Goal: Information Seeking & Learning: Learn about a topic

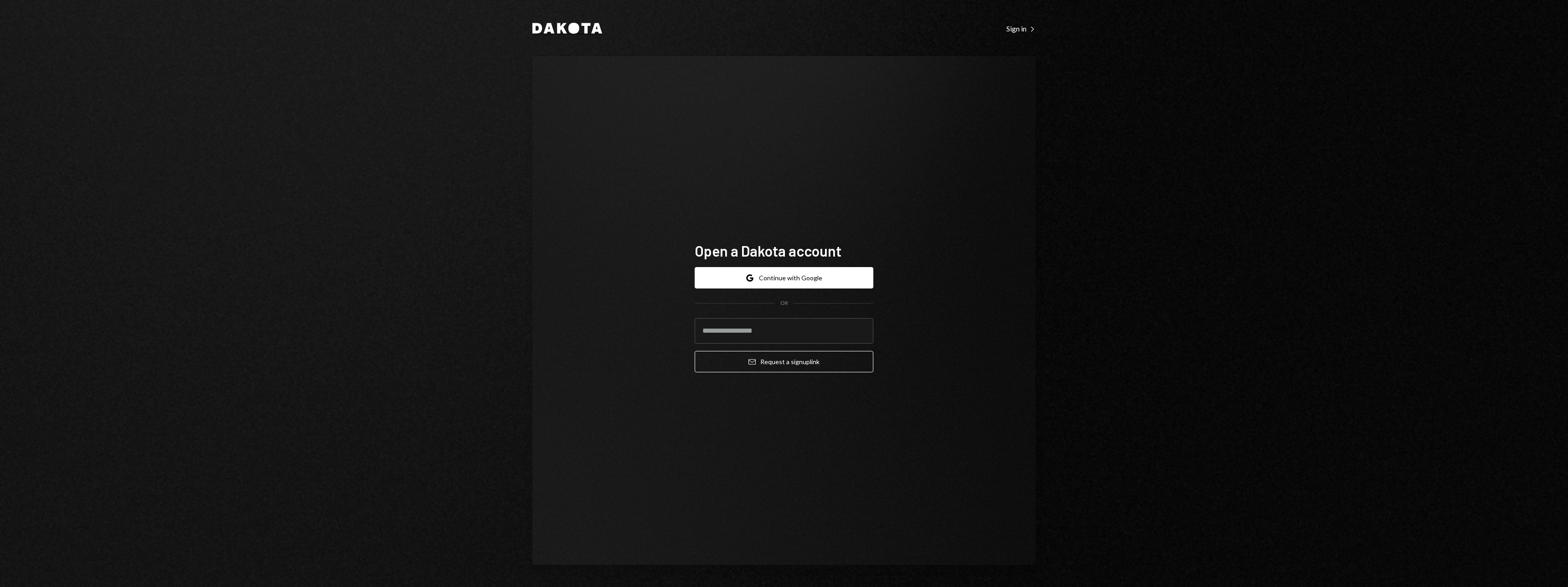
click at [571, 28] on icon at bounding box center [573, 28] width 11 height 11
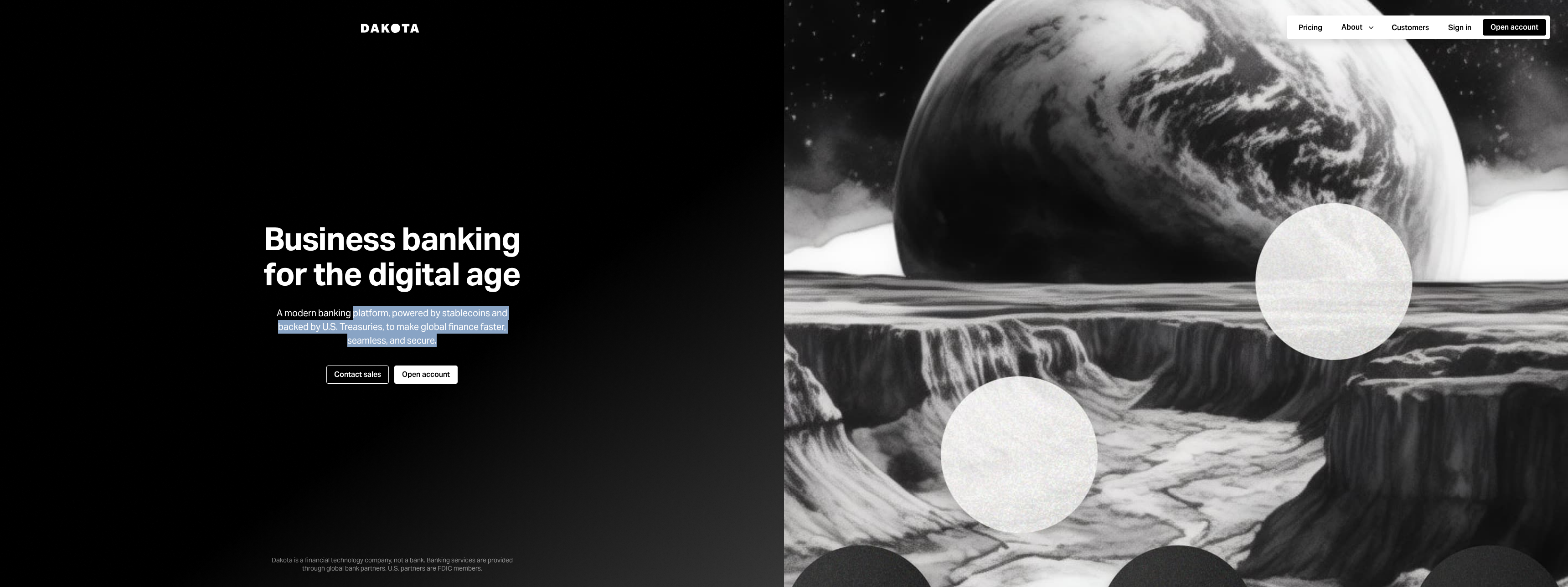
drag, startPoint x: 358, startPoint y: 310, endPoint x: 481, endPoint y: 344, distance: 127.6
click at [481, 344] on div "A modern banking platform, powered by stablecoins and backed by U.S. Treasuries…" at bounding box center [392, 327] width 246 height 41
click at [480, 343] on div "A modern banking platform, powered by stablecoins and backed by U.S. Treasuries…" at bounding box center [392, 327] width 246 height 41
drag, startPoint x: 494, startPoint y: 343, endPoint x: 368, endPoint y: 322, distance: 127.7
click at [368, 322] on div "A modern banking platform, powered by stablecoins and backed by U.S. Treasuries…" at bounding box center [392, 327] width 246 height 41
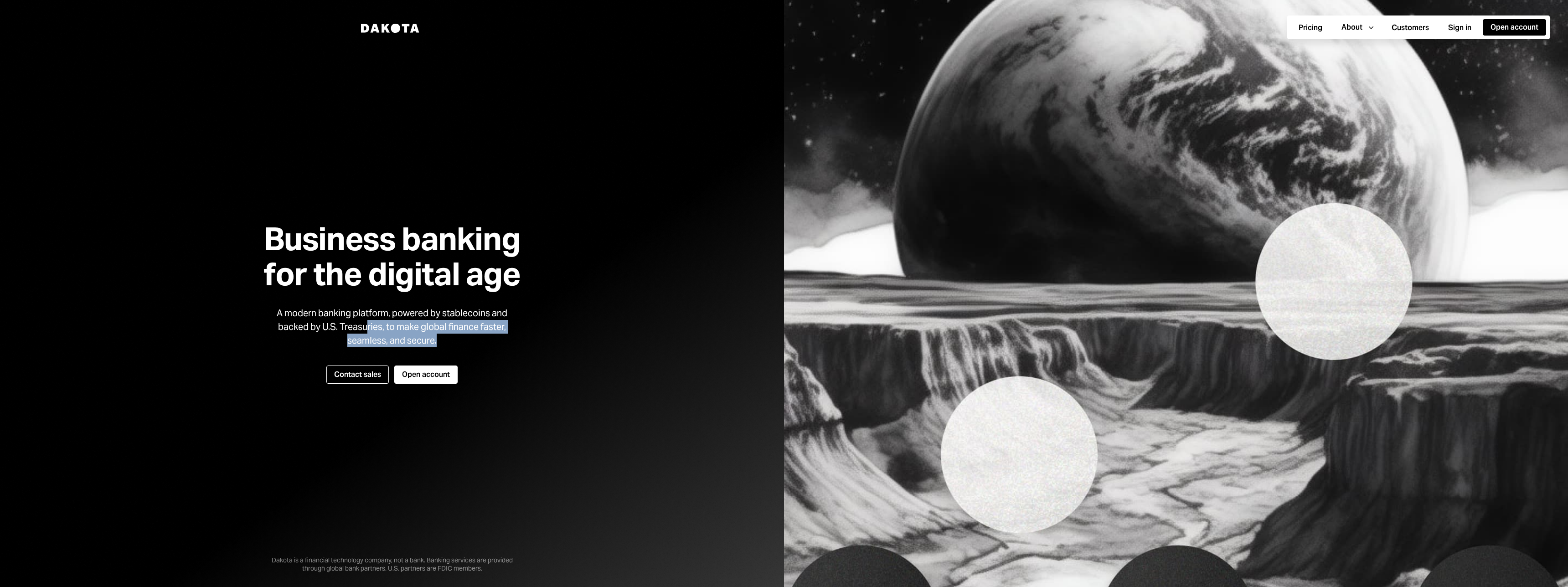
click at [368, 322] on div "A modern banking platform, powered by stablecoins and backed by U.S. Treasuries…" at bounding box center [392, 327] width 246 height 41
drag, startPoint x: 345, startPoint y: 313, endPoint x: 450, endPoint y: 342, distance: 108.9
click at [450, 342] on div "A modern banking platform, powered by stablecoins and backed by U.S. Treasuries…" at bounding box center [392, 327] width 246 height 41
drag, startPoint x: 471, startPoint y: 341, endPoint x: 354, endPoint y: 307, distance: 121.8
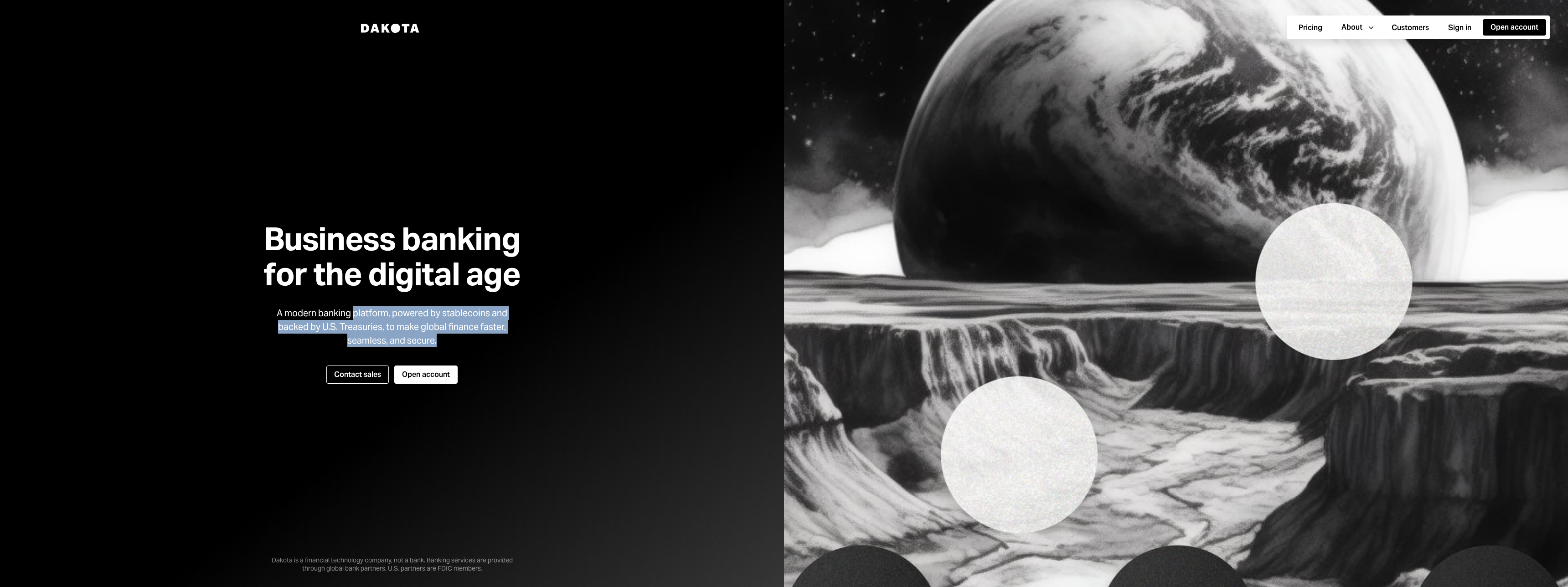
click at [354, 307] on div "A modern banking platform, powered by stablecoins and backed by U.S. Treasuries…" at bounding box center [392, 327] width 246 height 41
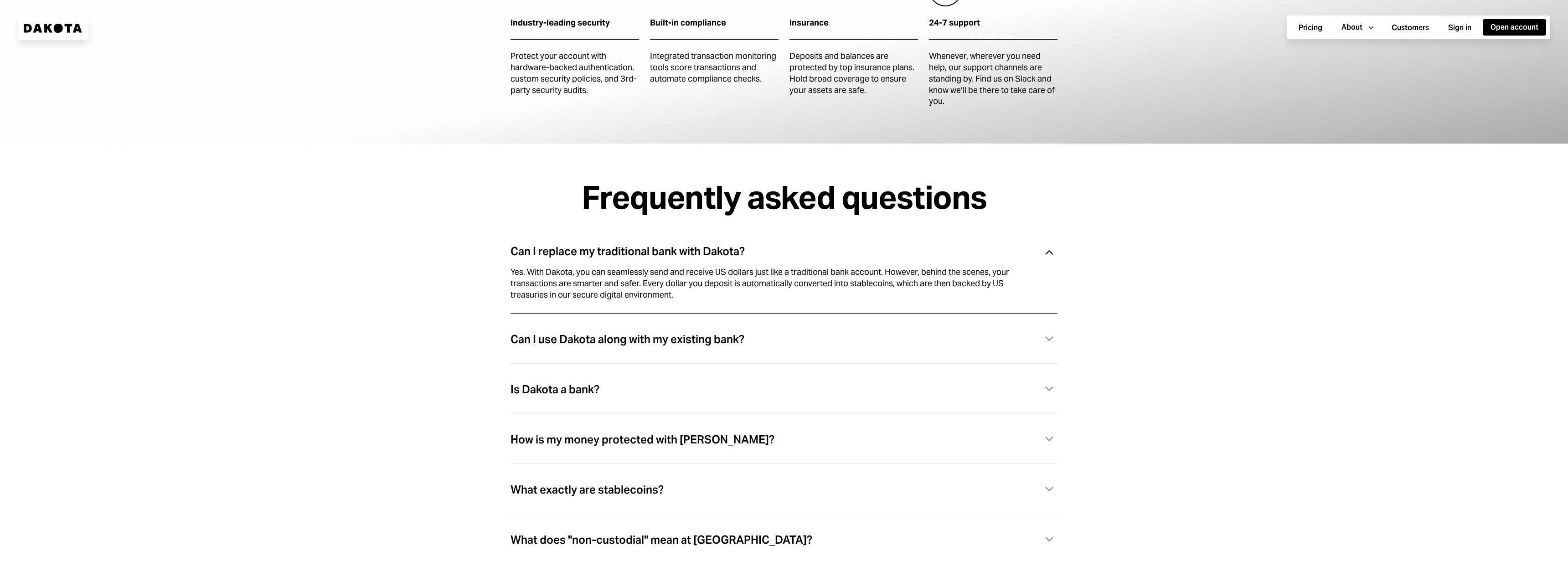
scroll to position [2816, 0]
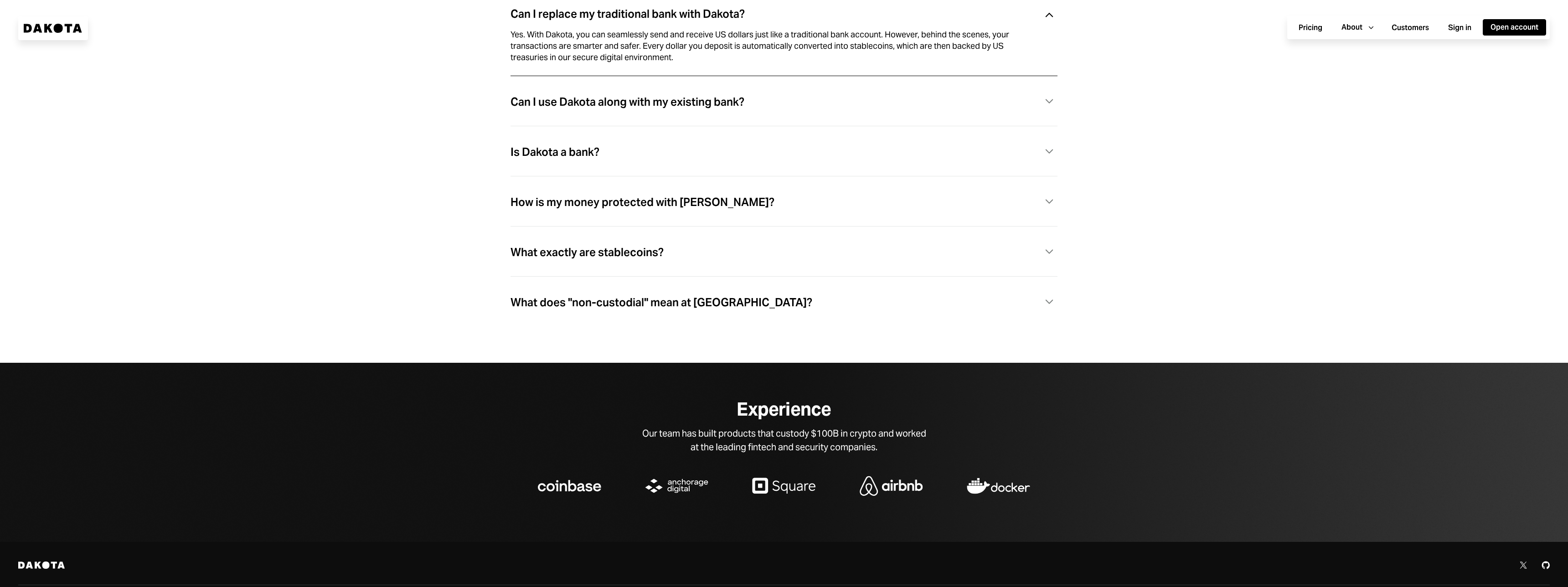
click at [691, 108] on div "Can I use Dakota along with my existing bank?" at bounding box center [627, 102] width 234 height 12
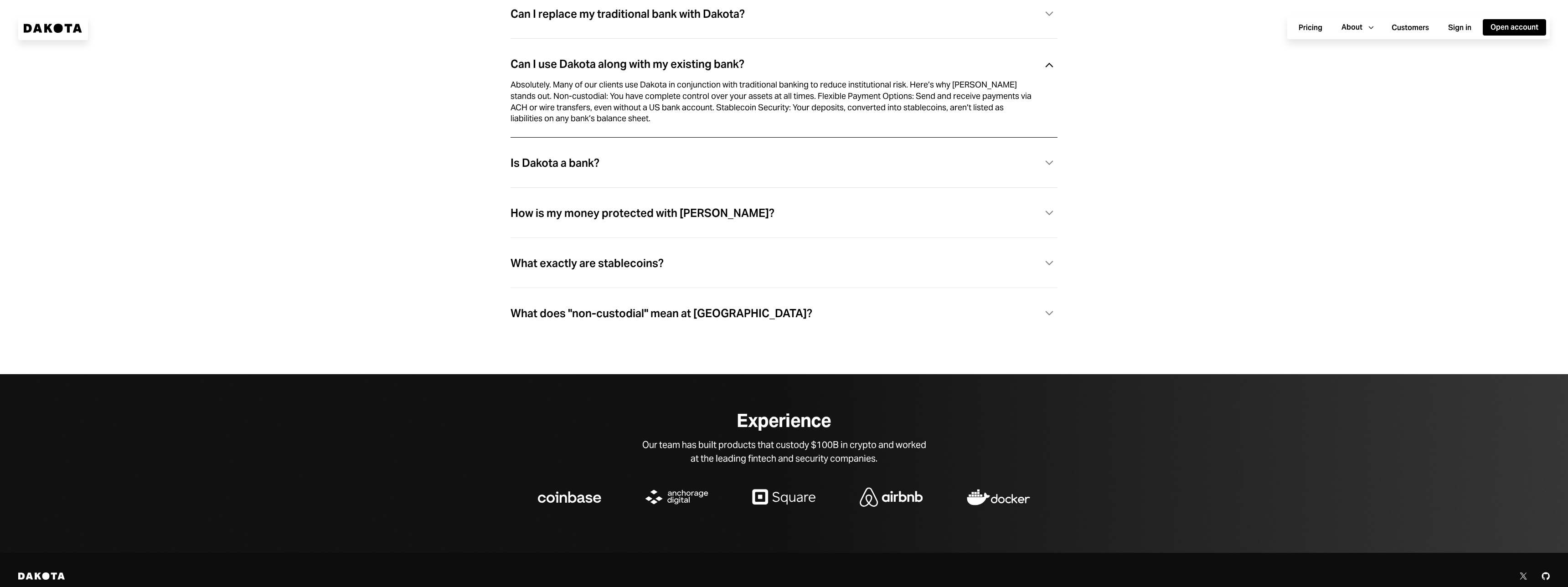
click at [618, 172] on div "Is Dakota a bank? Caret Down" at bounding box center [784, 163] width 547 height 19
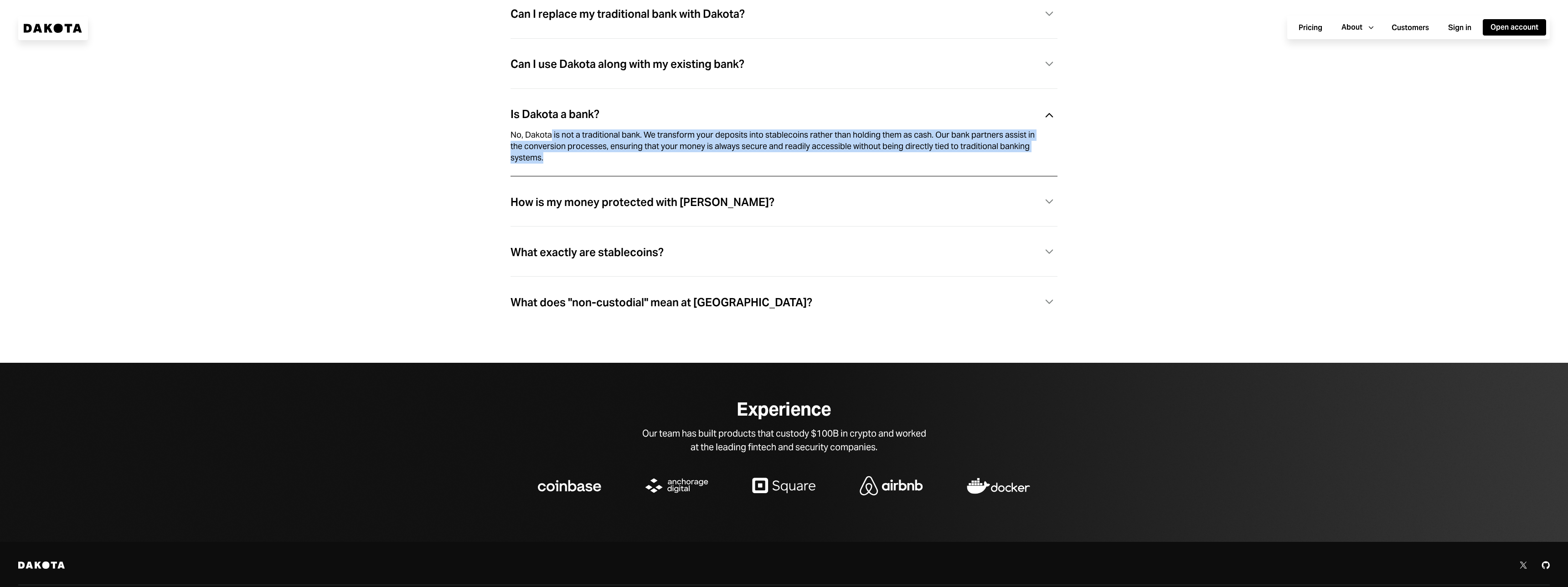
drag, startPoint x: 552, startPoint y: 139, endPoint x: 614, endPoint y: 165, distance: 67.2
click at [614, 163] on div "No, Dakota is not a traditional bank. We transform your deposits into stablecoi…" at bounding box center [773, 146] width 525 height 34
click at [615, 163] on div "No, Dakota is not a traditional bank. We transform your deposits into stablecoi…" at bounding box center [773, 146] width 525 height 34
drag, startPoint x: 667, startPoint y: 134, endPoint x: 753, endPoint y: 163, distance: 90.8
click at [753, 163] on div "No, Dakota is not a traditional bank. We transform your deposits into stablecoi…" at bounding box center [784, 146] width 547 height 37
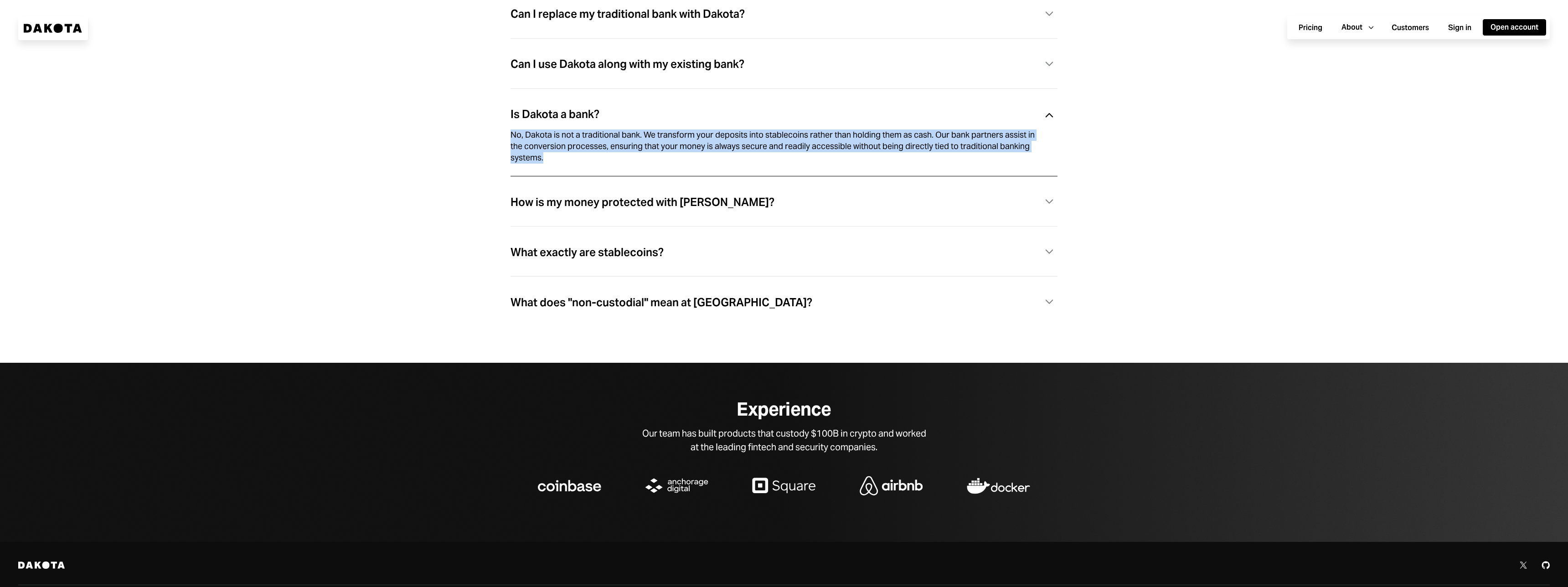
click at [753, 163] on div "No, Dakota is not a traditional bank. We transform your deposits into stablecoi…" at bounding box center [773, 146] width 525 height 34
drag, startPoint x: 786, startPoint y: 159, endPoint x: 715, endPoint y: 129, distance: 77.1
click at [715, 129] on div "Is Dakota a bank? Caret Down No, Dakota is not a traditional bank. We transform…" at bounding box center [784, 144] width 547 height 87
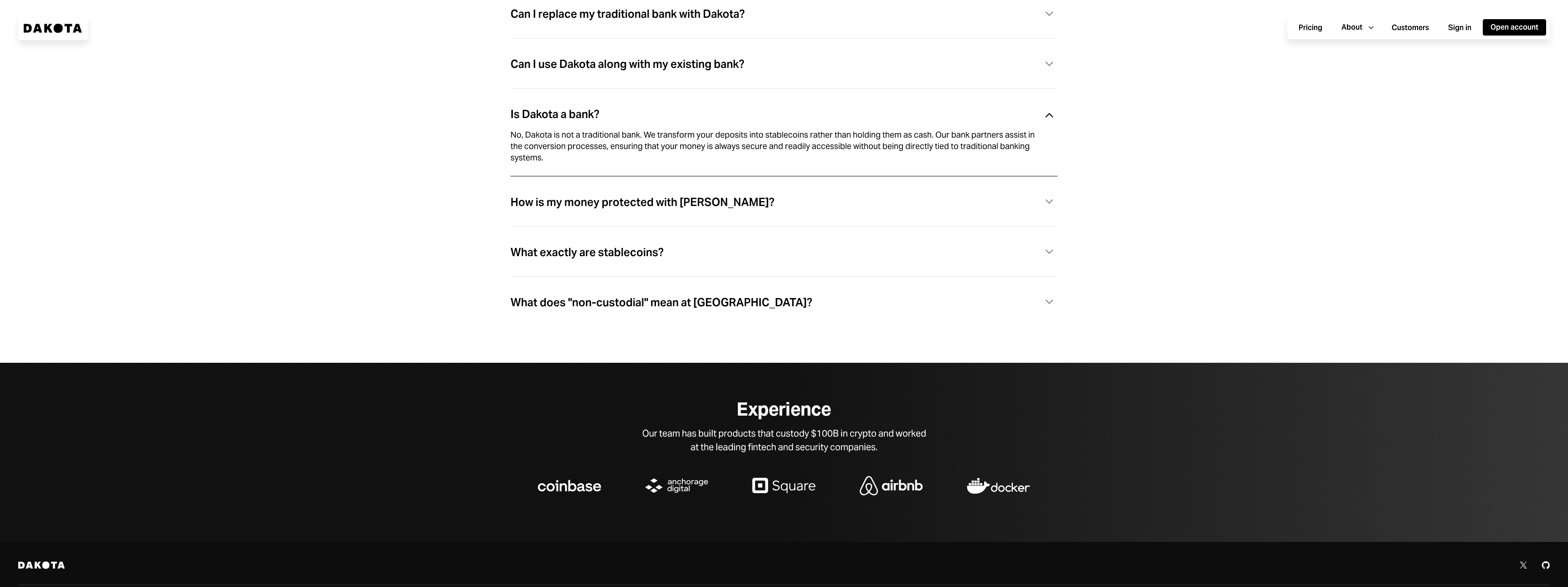
click at [715, 130] on div "Is Dakota a bank? Caret Down No, Dakota is not a traditional bank. We transform…" at bounding box center [784, 144] width 547 height 87
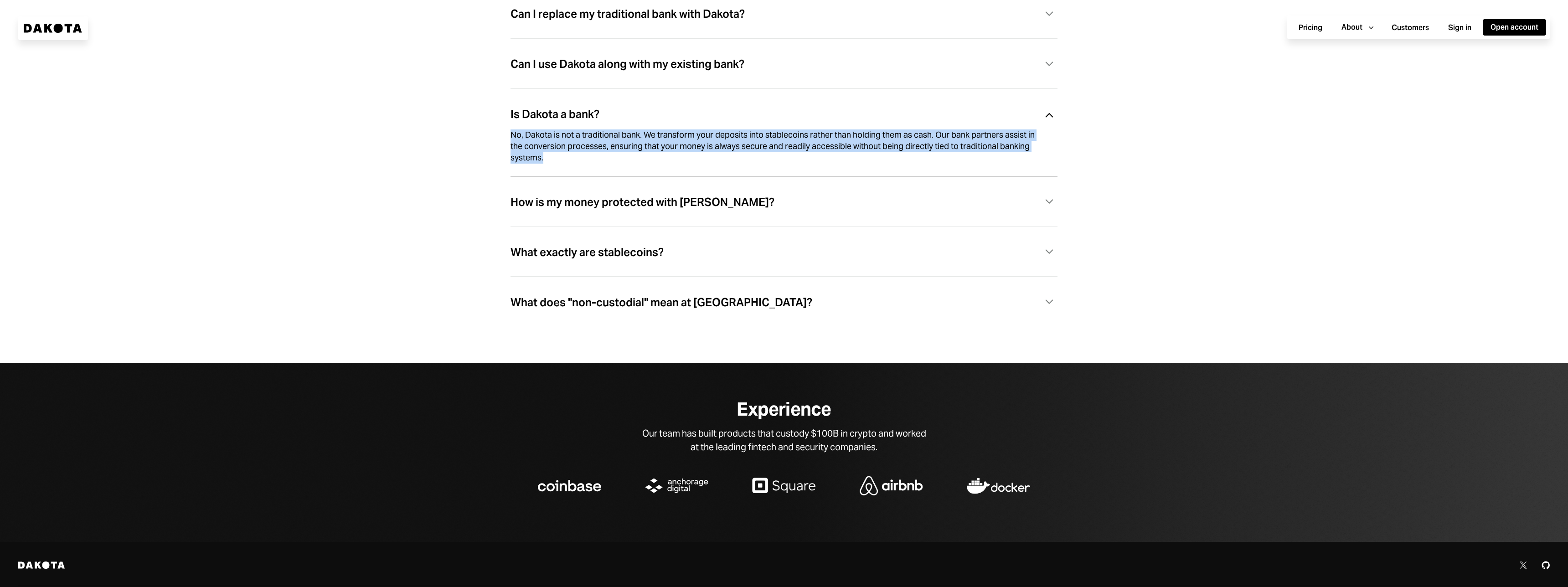
drag, startPoint x: 689, startPoint y: 131, endPoint x: 784, endPoint y: 161, distance: 99.6
click at [784, 161] on div "Is Dakota a bank? Caret Down No, Dakota is not a traditional bank. We transform…" at bounding box center [784, 144] width 547 height 87
click at [784, 161] on div "No, Dakota is not a traditional bank. We transform your deposits into stablecoi…" at bounding box center [773, 146] width 525 height 34
drag, startPoint x: 821, startPoint y: 167, endPoint x: 772, endPoint y: 143, distance: 54.6
click at [772, 143] on div "No, Dakota is not a traditional bank. We transform your deposits into stablecoi…" at bounding box center [773, 146] width 525 height 34
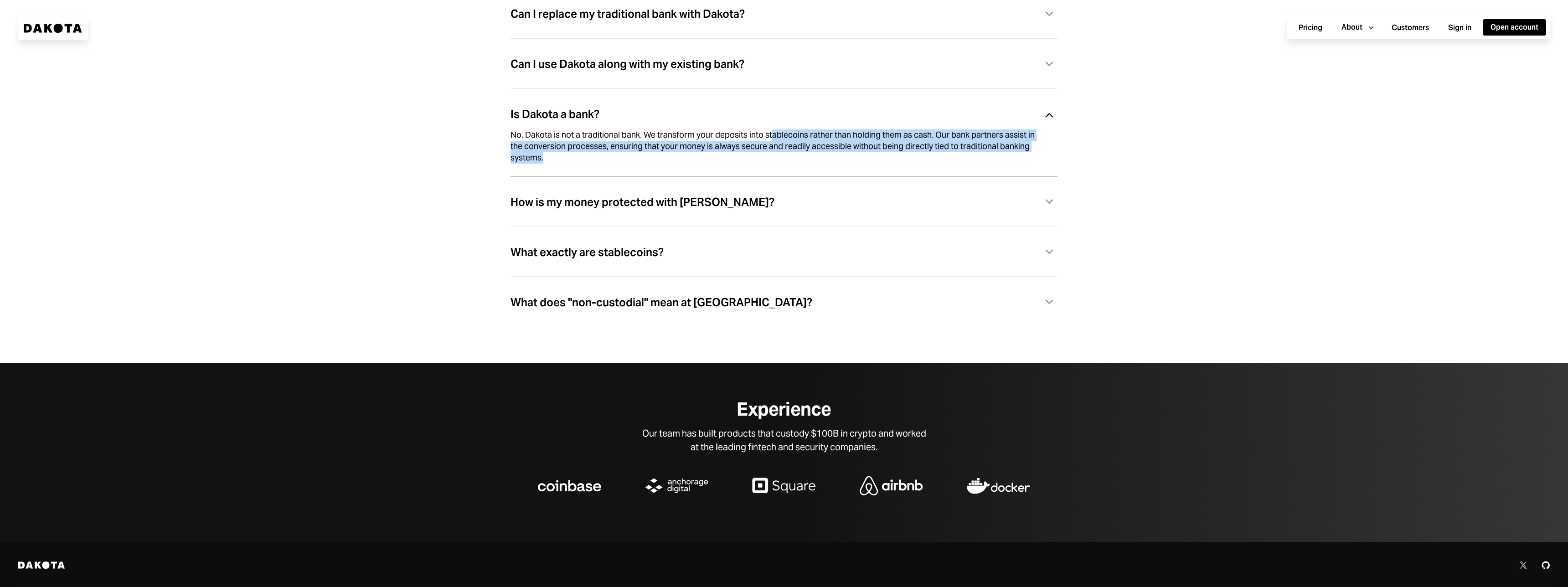
click at [772, 143] on div "No, Dakota is not a traditional bank. We transform your deposits into stablecoi…" at bounding box center [773, 146] width 525 height 34
drag, startPoint x: 752, startPoint y: 137, endPoint x: 823, endPoint y: 165, distance: 76.3
click at [823, 163] on div "No, Dakota is not a traditional bank. We transform your deposits into stablecoi…" at bounding box center [773, 146] width 525 height 34
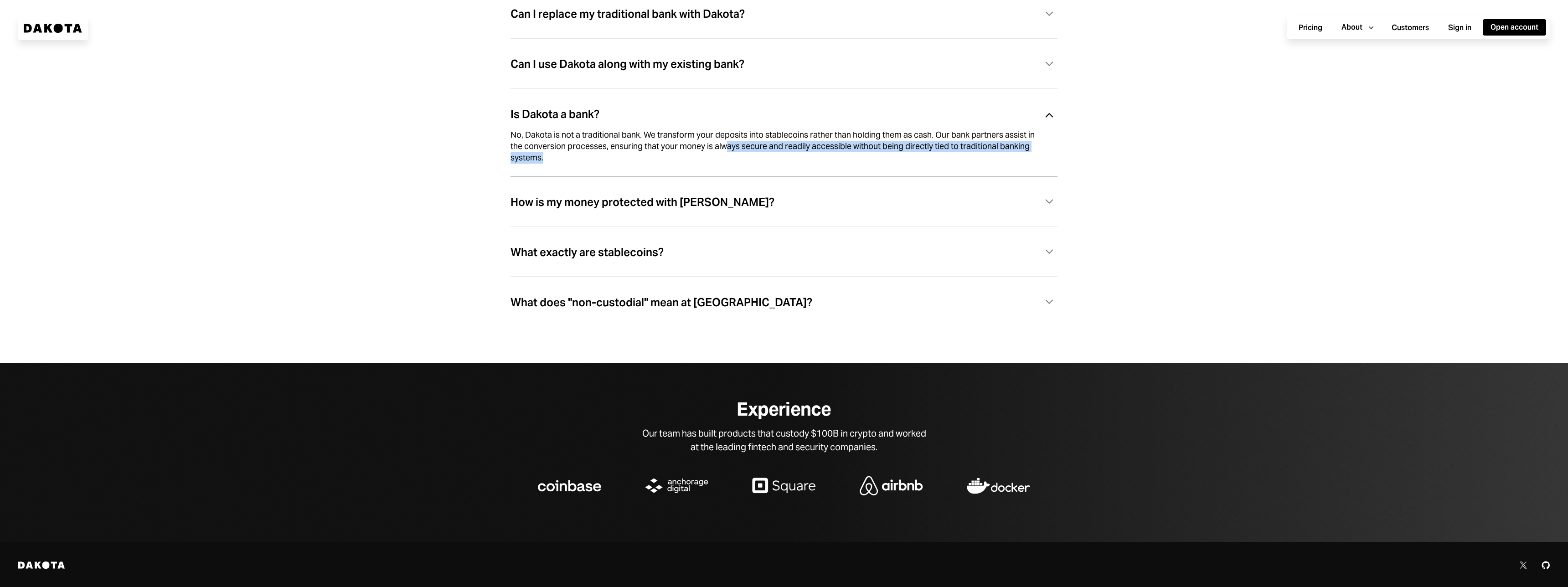
drag, startPoint x: 827, startPoint y: 167, endPoint x: 734, endPoint y: 148, distance: 94.9
click at [734, 148] on div "No, Dakota is not a traditional bank. We transform your deposits into stablecoi…" at bounding box center [773, 146] width 525 height 34
drag, startPoint x: 672, startPoint y: 150, endPoint x: 762, endPoint y: 163, distance: 90.9
click at [762, 163] on div "No, Dakota is not a traditional bank. We transform your deposits into stablecoi…" at bounding box center [773, 146] width 525 height 34
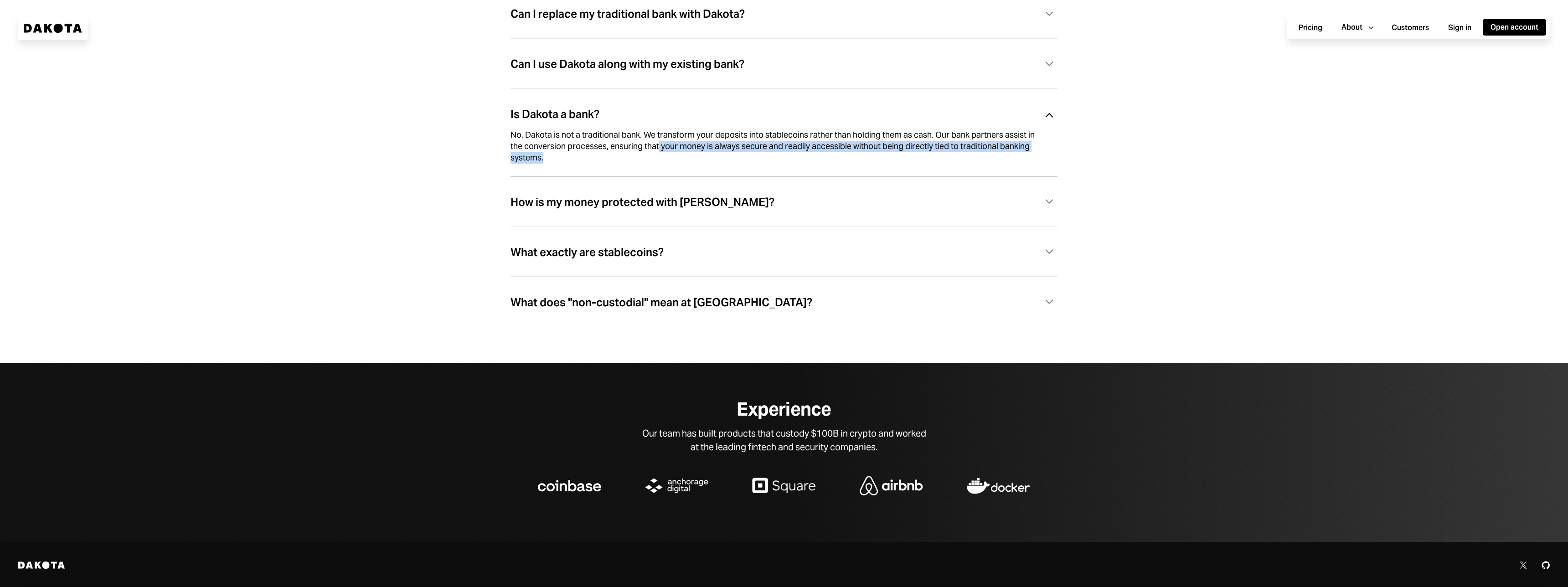
click at [762, 163] on div "No, Dakota is not a traditional bank. We transform your deposits into stablecoi…" at bounding box center [773, 146] width 525 height 34
drag, startPoint x: 808, startPoint y: 165, endPoint x: 717, endPoint y: 148, distance: 92.6
click at [717, 148] on div "No, Dakota is not a traditional bank. We transform your deposits into stablecoi…" at bounding box center [773, 146] width 525 height 34
drag, startPoint x: 791, startPoint y: 160, endPoint x: 796, endPoint y: 160, distance: 5.0
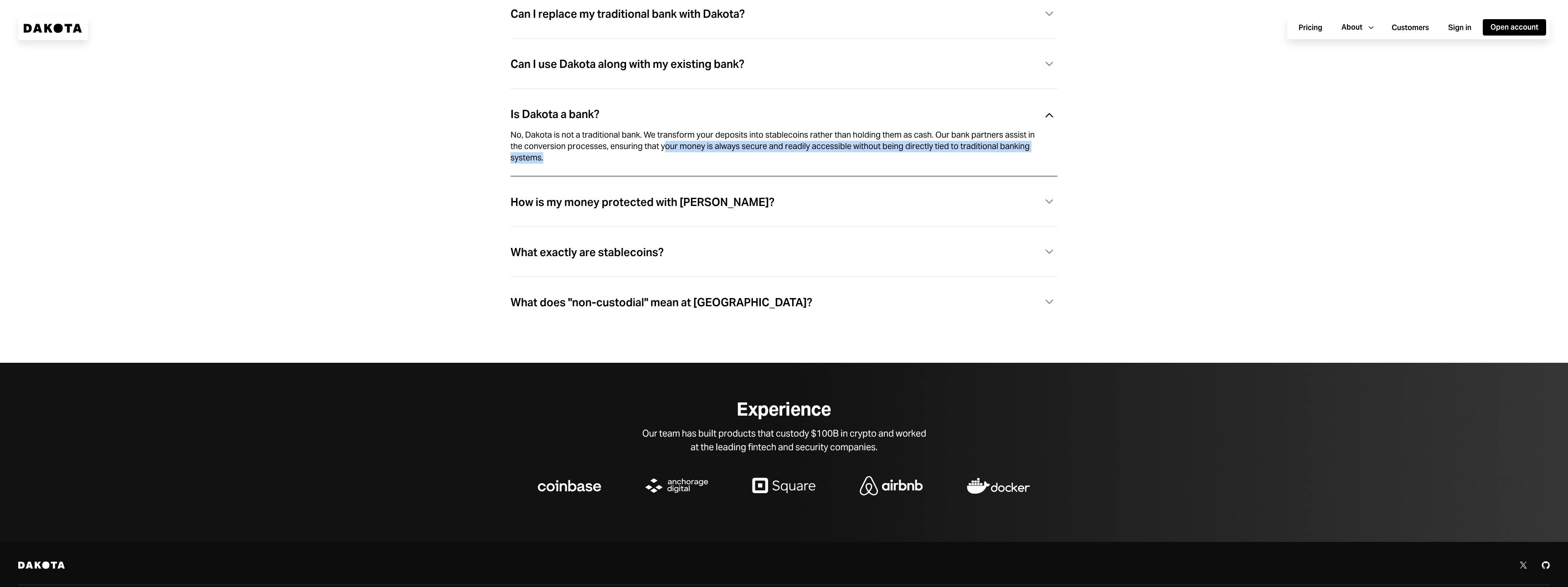
click at [796, 160] on div "No, Dakota is not a traditional bank. We transform your deposits into stablecoi…" at bounding box center [773, 146] width 525 height 34
drag, startPoint x: 796, startPoint y: 160, endPoint x: 641, endPoint y: 149, distance: 155.4
click at [641, 148] on div "No, Dakota is not a traditional bank. We transform your deposits into stablecoi…" at bounding box center [773, 146] width 525 height 34
click at [637, 208] on div "How is my money protected with [PERSON_NAME]?" at bounding box center [642, 202] width 264 height 12
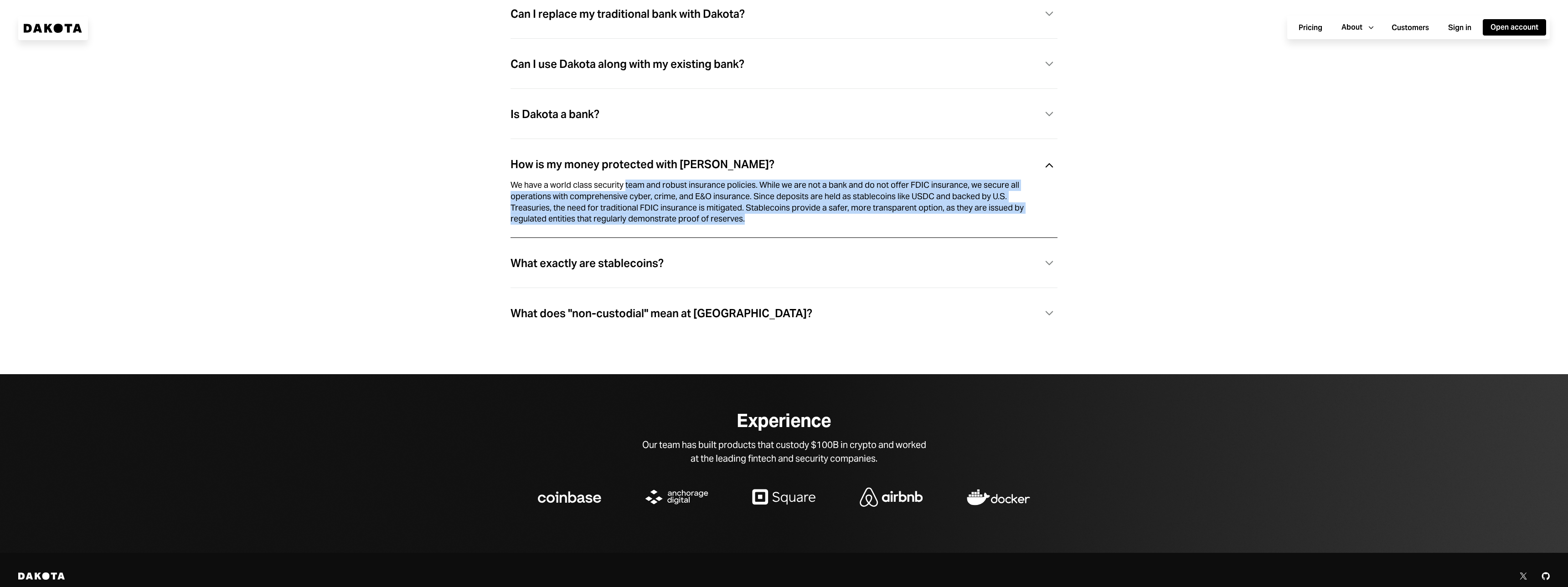
drag, startPoint x: 649, startPoint y: 196, endPoint x: 776, endPoint y: 222, distance: 129.6
click at [776, 222] on div "We have a world class security team and robust insurance policies. While we are…" at bounding box center [773, 201] width 525 height 45
drag, startPoint x: 787, startPoint y: 218, endPoint x: 603, endPoint y: 194, distance: 185.6
click at [603, 194] on div "We have a world class security team and robust insurance policies. While we are…" at bounding box center [773, 201] width 525 height 45
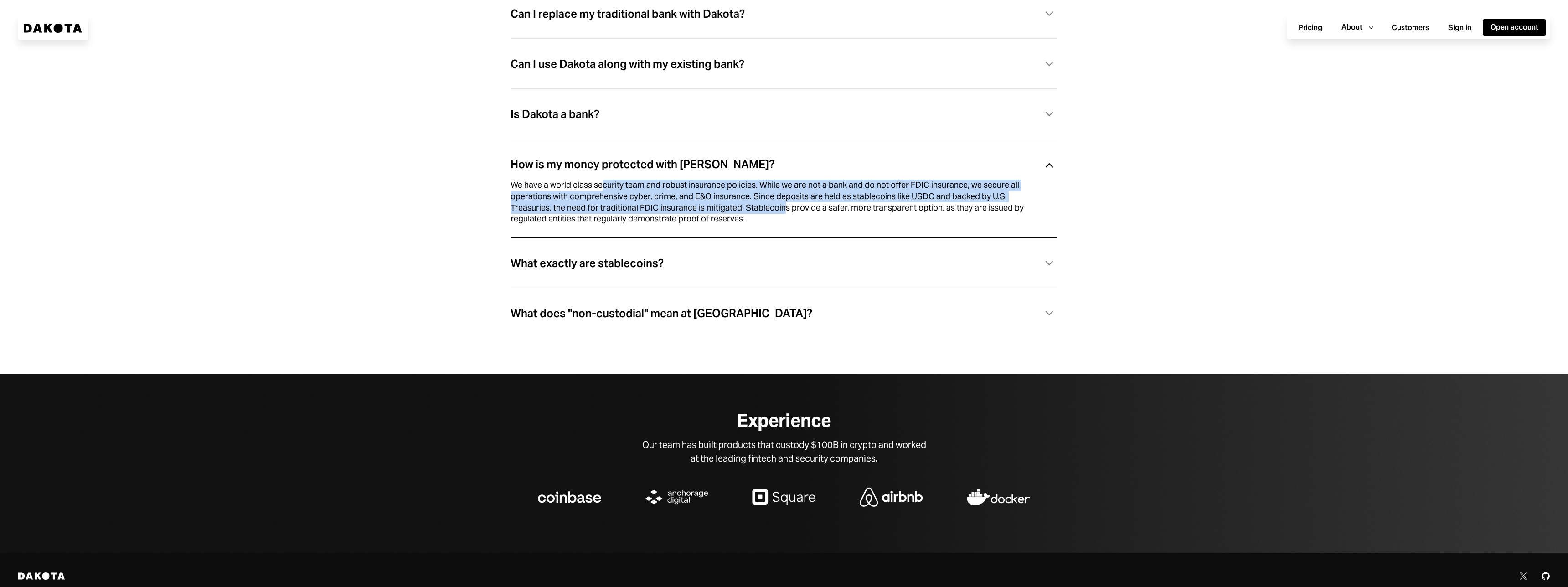
click at [603, 194] on div "We have a world class security team and robust insurance policies. While we are…" at bounding box center [773, 201] width 525 height 45
drag, startPoint x: 602, startPoint y: 191, endPoint x: 769, endPoint y: 217, distance: 169.0
click at [769, 217] on div "We have a world class security team and robust insurance policies. While we are…" at bounding box center [773, 201] width 525 height 45
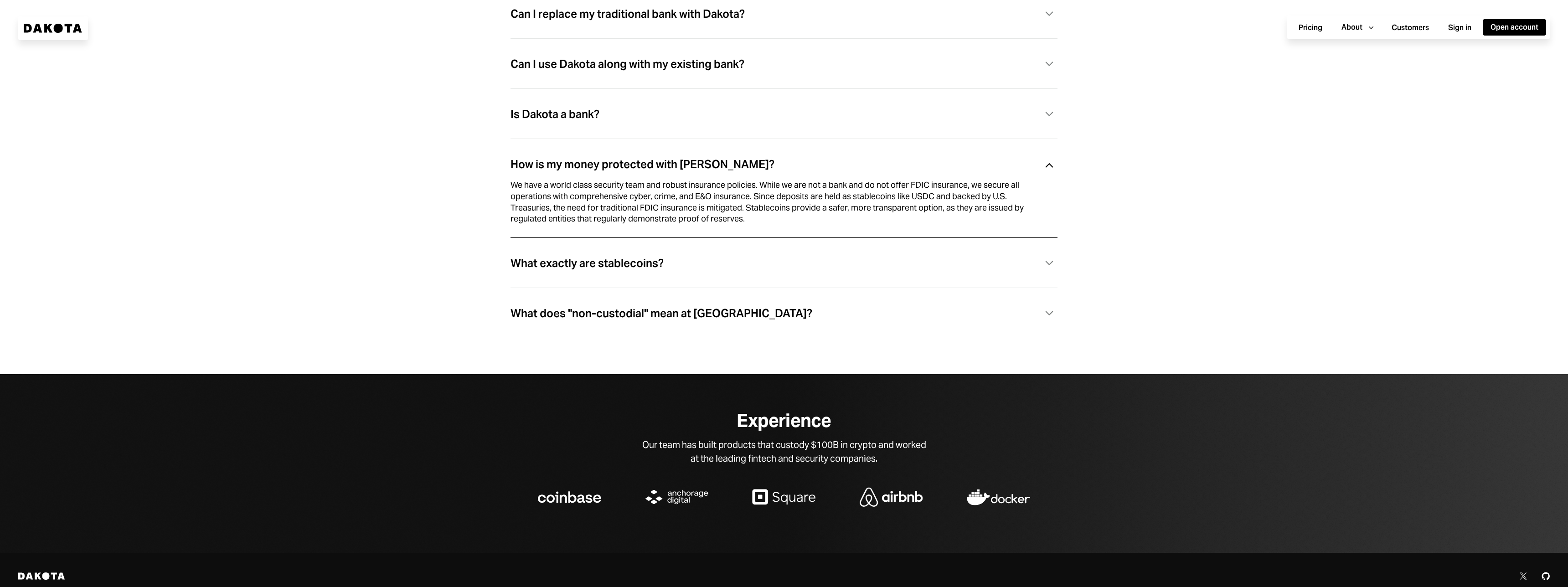
click at [786, 224] on div "We have a world class security team and robust insurance policies. While we are…" at bounding box center [773, 201] width 525 height 45
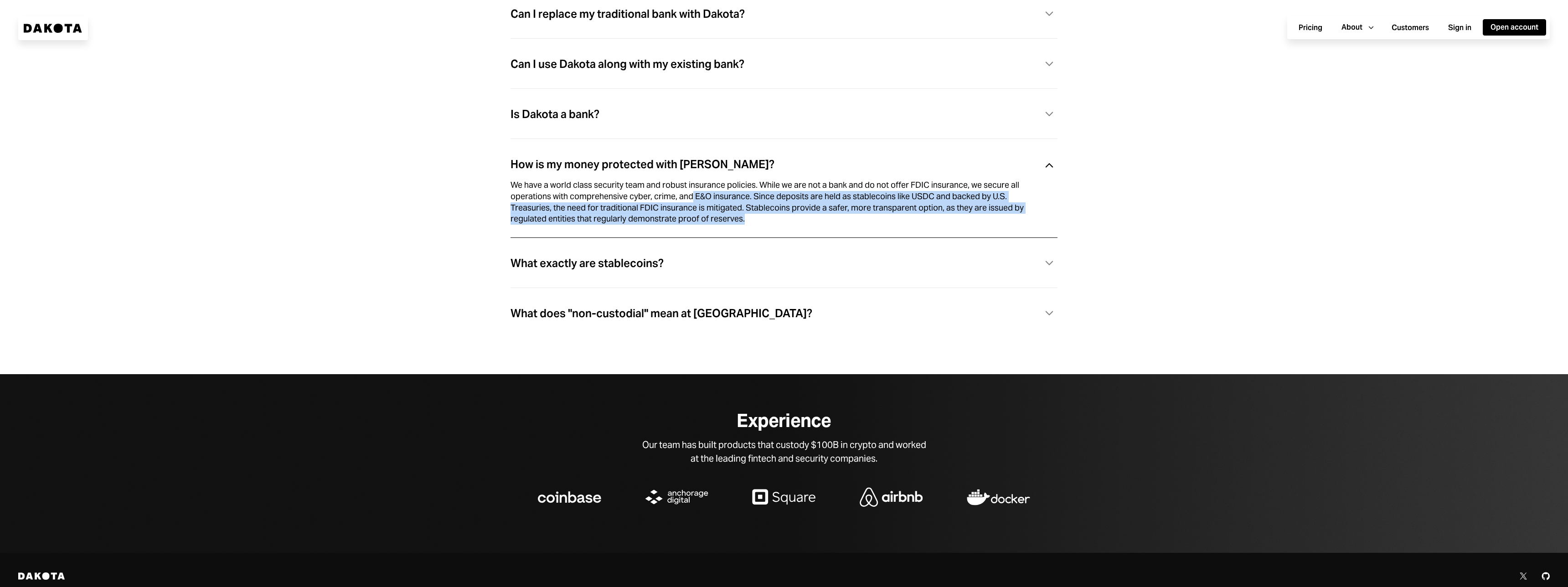
drag, startPoint x: 787, startPoint y: 224, endPoint x: 693, endPoint y: 198, distance: 97.5
click at [693, 198] on div "We have a world class security team and robust insurance policies. While we are…" at bounding box center [773, 201] width 525 height 45
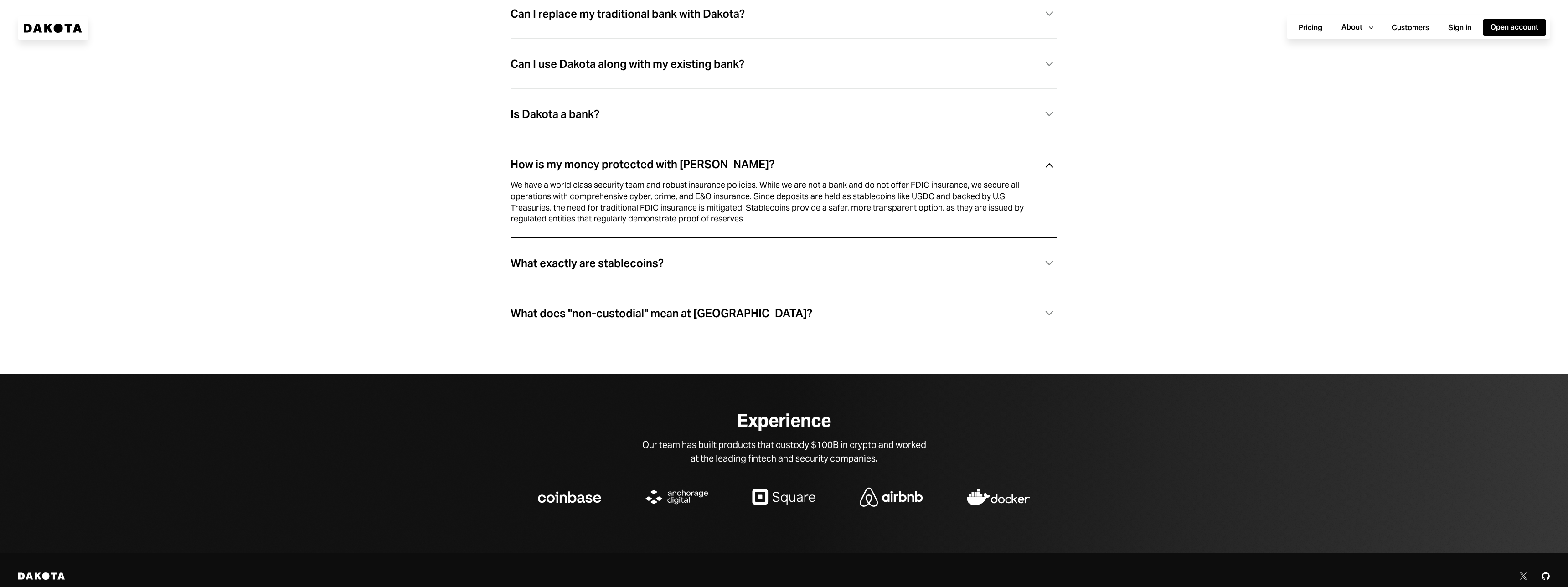
click at [630, 273] on div "What exactly are stablecoins? Caret Down" at bounding box center [784, 263] width 547 height 19
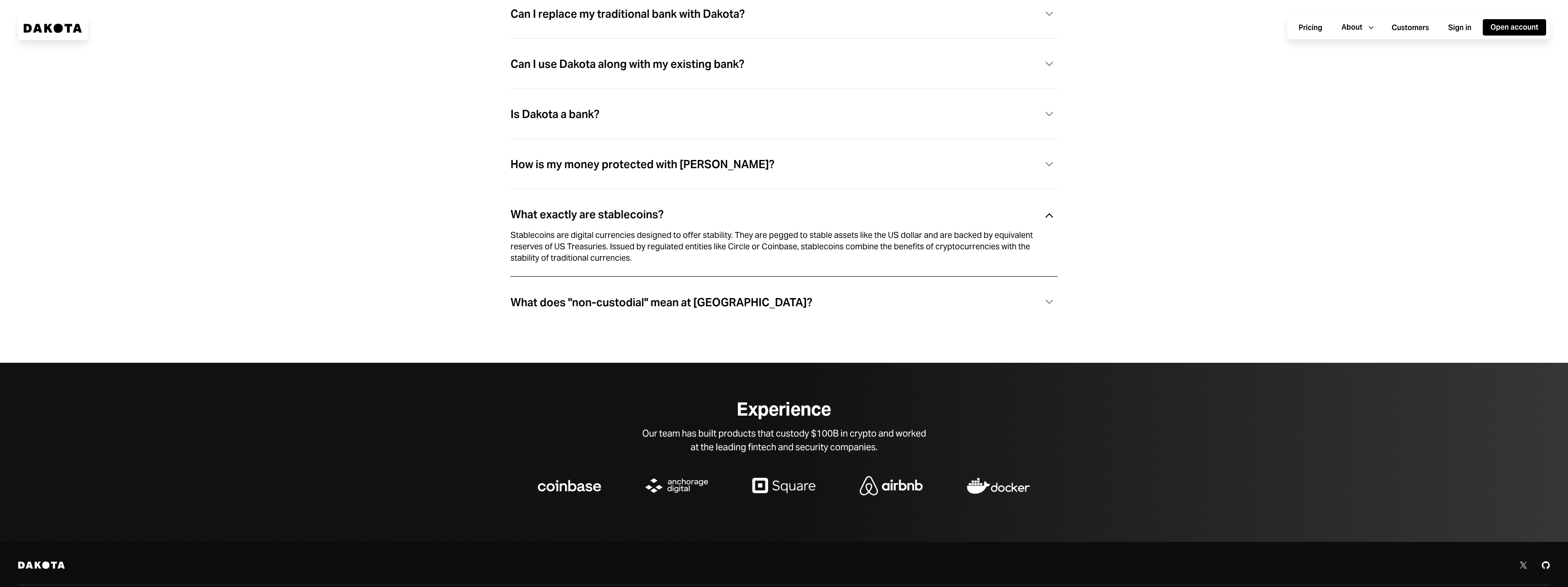
click at [646, 174] on div "How is my money protected with [PERSON_NAME]? Caret Down" at bounding box center [784, 165] width 547 height 19
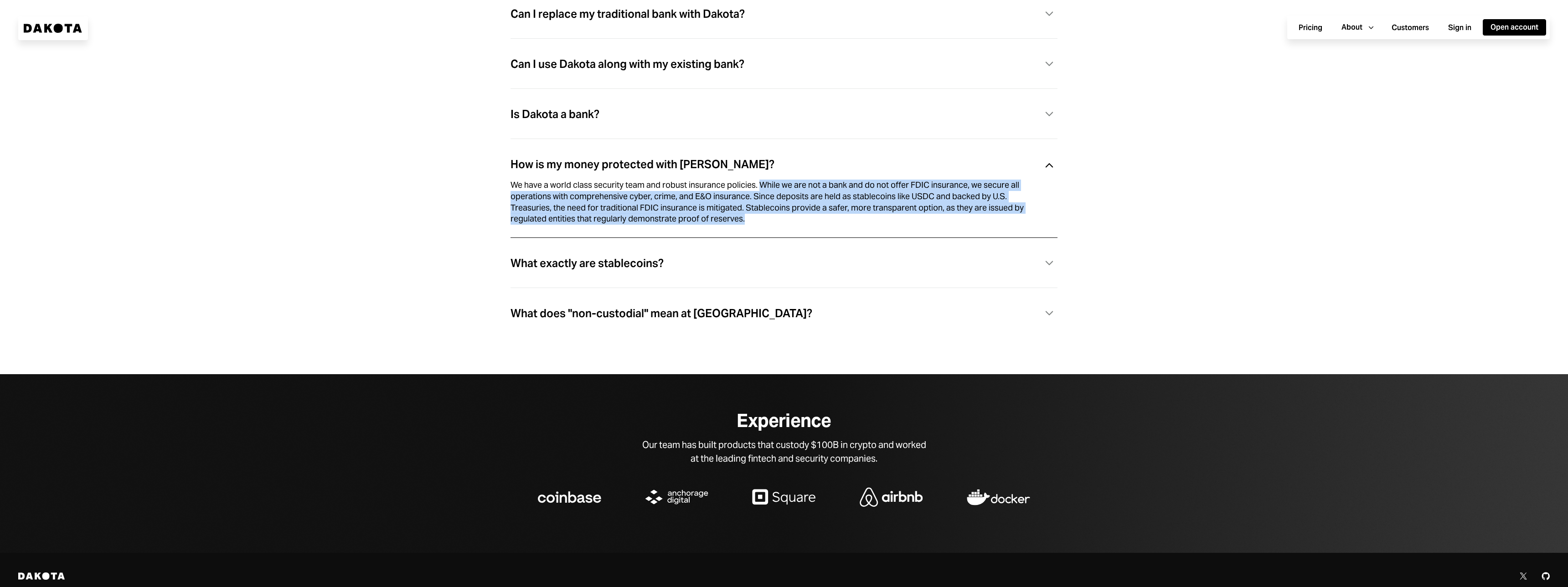
drag, startPoint x: 783, startPoint y: 197, endPoint x: 830, endPoint y: 228, distance: 56.3
click at [830, 225] on div "We have a world class security team and robust insurance policies. While we are…" at bounding box center [773, 201] width 525 height 45
drag, startPoint x: 846, startPoint y: 229, endPoint x: 789, endPoint y: 190, distance: 69.1
click at [789, 190] on div "We have a world class security team and robust insurance policies. While we are…" at bounding box center [773, 201] width 525 height 45
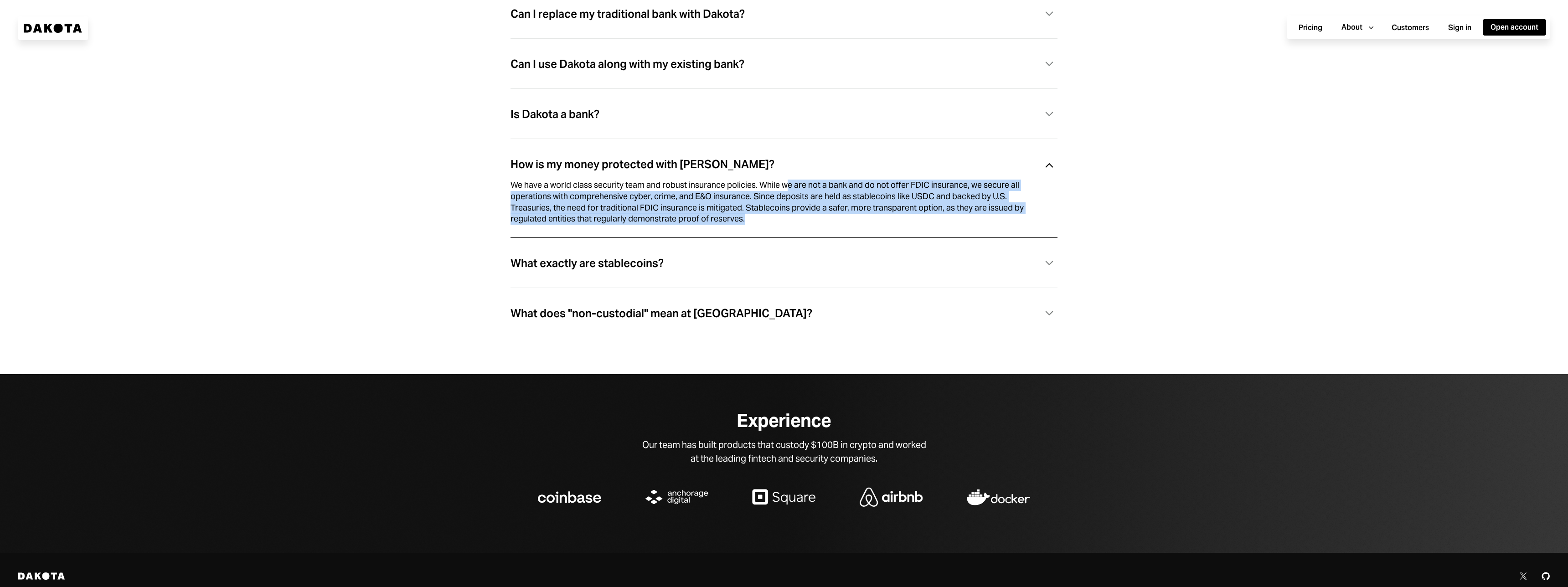
click at [789, 190] on div "We have a world class security team and robust insurance policies. While we are…" at bounding box center [773, 201] width 525 height 45
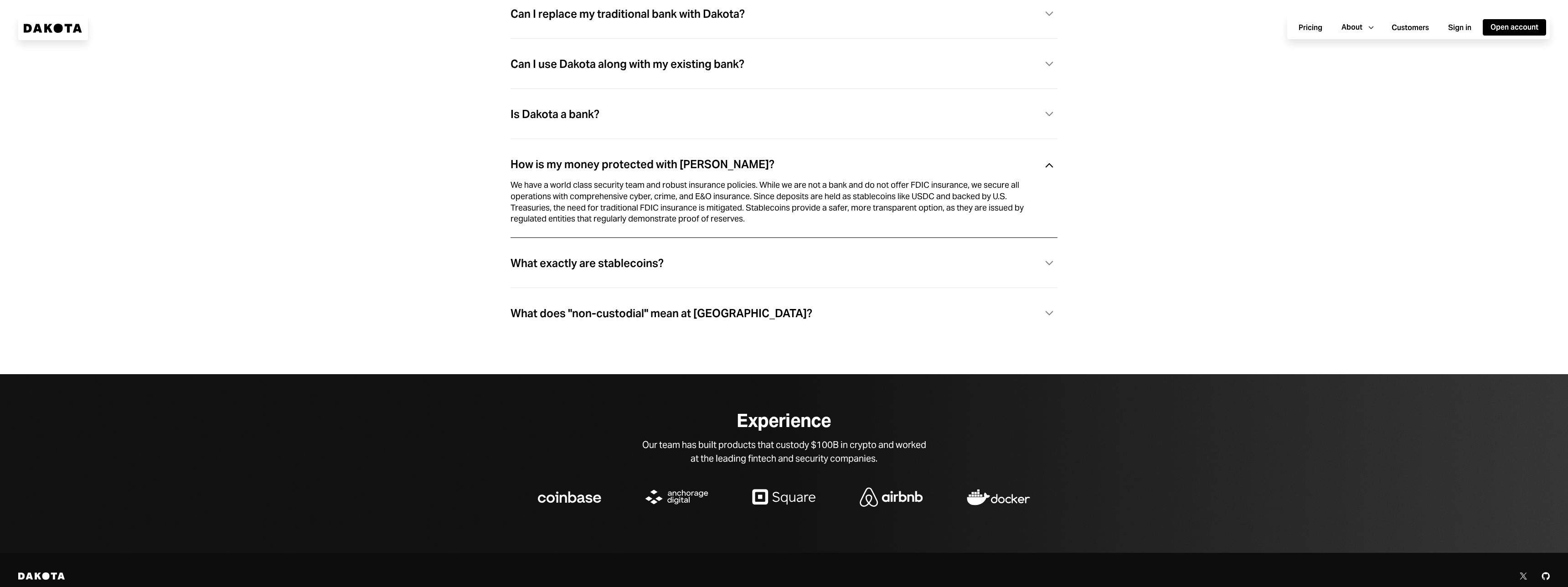
drag, startPoint x: 618, startPoint y: 206, endPoint x: 748, endPoint y: 231, distance: 132.4
click at [744, 232] on div "We have a world class security team and robust insurance policies. While we are…" at bounding box center [784, 213] width 547 height 49
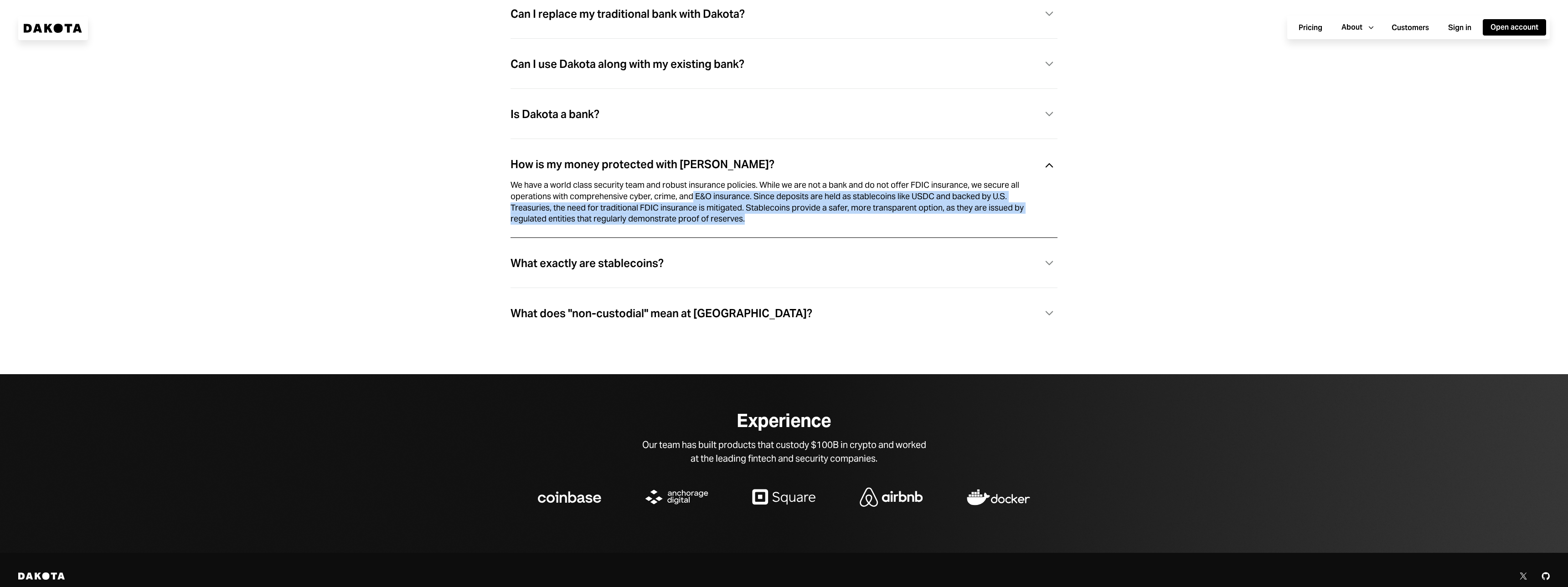
drag, startPoint x: 751, startPoint y: 230, endPoint x: 693, endPoint y: 205, distance: 63.2
click at [693, 205] on div "We have a world class security team and robust insurance policies. While we are…" at bounding box center [784, 202] width 547 height 49
click at [693, 205] on div "We have a world class security team and robust insurance policies. While we are…" at bounding box center [773, 201] width 525 height 45
drag, startPoint x: 745, startPoint y: 220, endPoint x: 770, endPoint y: 232, distance: 27.7
click at [770, 227] on div "We have a world class security team and robust insurance policies. While we are…" at bounding box center [784, 202] width 547 height 49
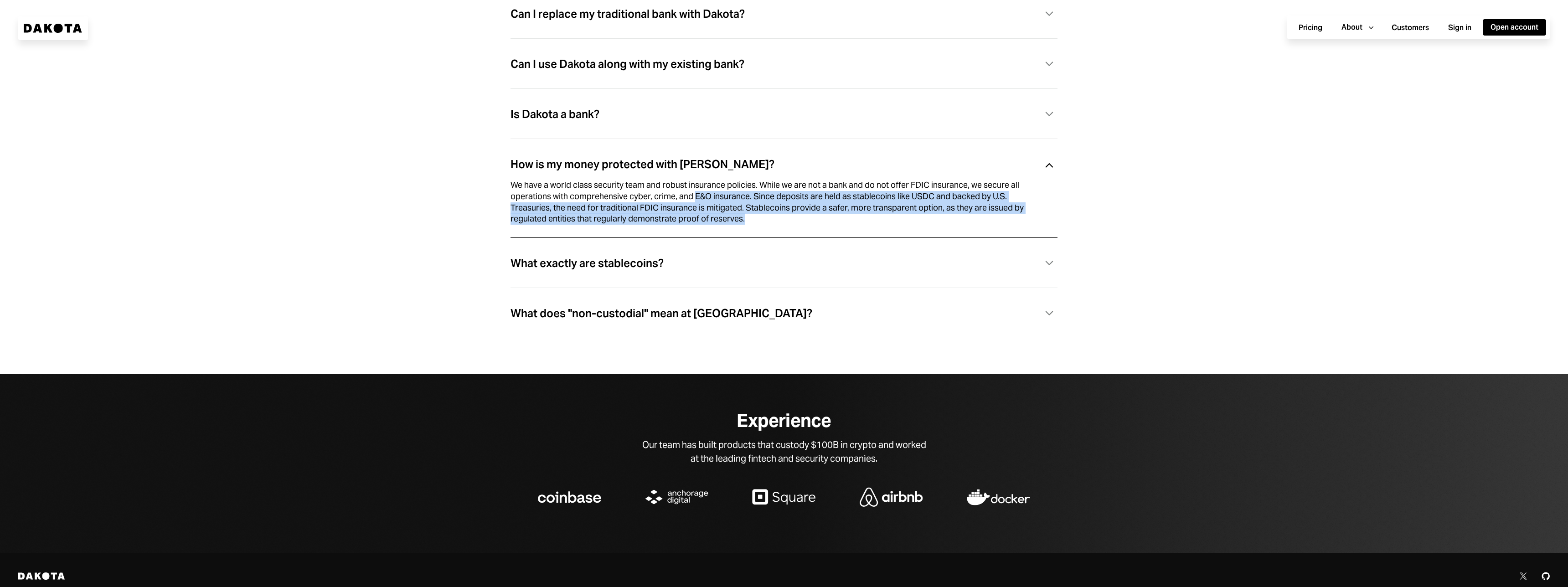
click at [771, 227] on div "We have a world class security team and robust insurance policies. While we are…" at bounding box center [784, 202] width 547 height 49
drag, startPoint x: 773, startPoint y: 218, endPoint x: 750, endPoint y: 204, distance: 26.9
click at [750, 204] on div "We have a world class security team and robust insurance policies. While we are…" at bounding box center [773, 201] width 525 height 45
drag, startPoint x: 746, startPoint y: 201, endPoint x: 801, endPoint y: 224, distance: 59.6
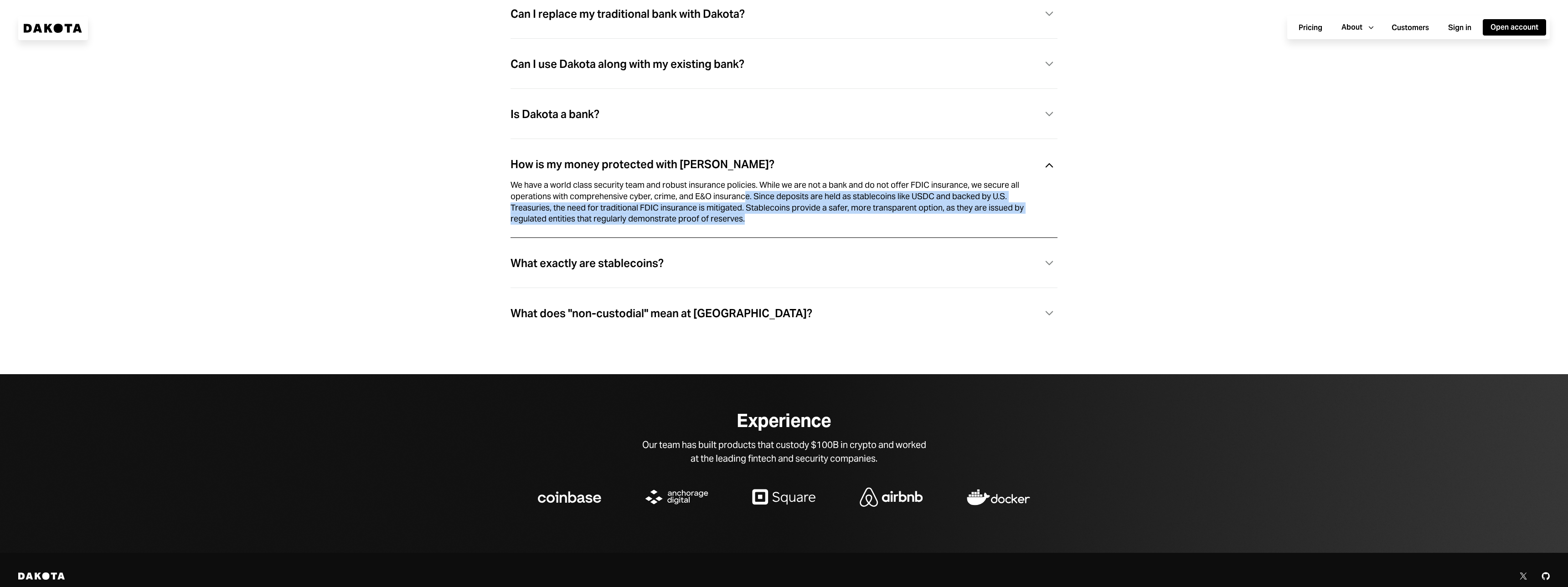
click at [801, 224] on div "We have a world class security team and robust insurance policies. While we are…" at bounding box center [773, 201] width 525 height 45
drag, startPoint x: 807, startPoint y: 227, endPoint x: 756, endPoint y: 205, distance: 55.5
click at [756, 205] on div "We have a world class security team and robust insurance policies. While we are…" at bounding box center [773, 201] width 525 height 45
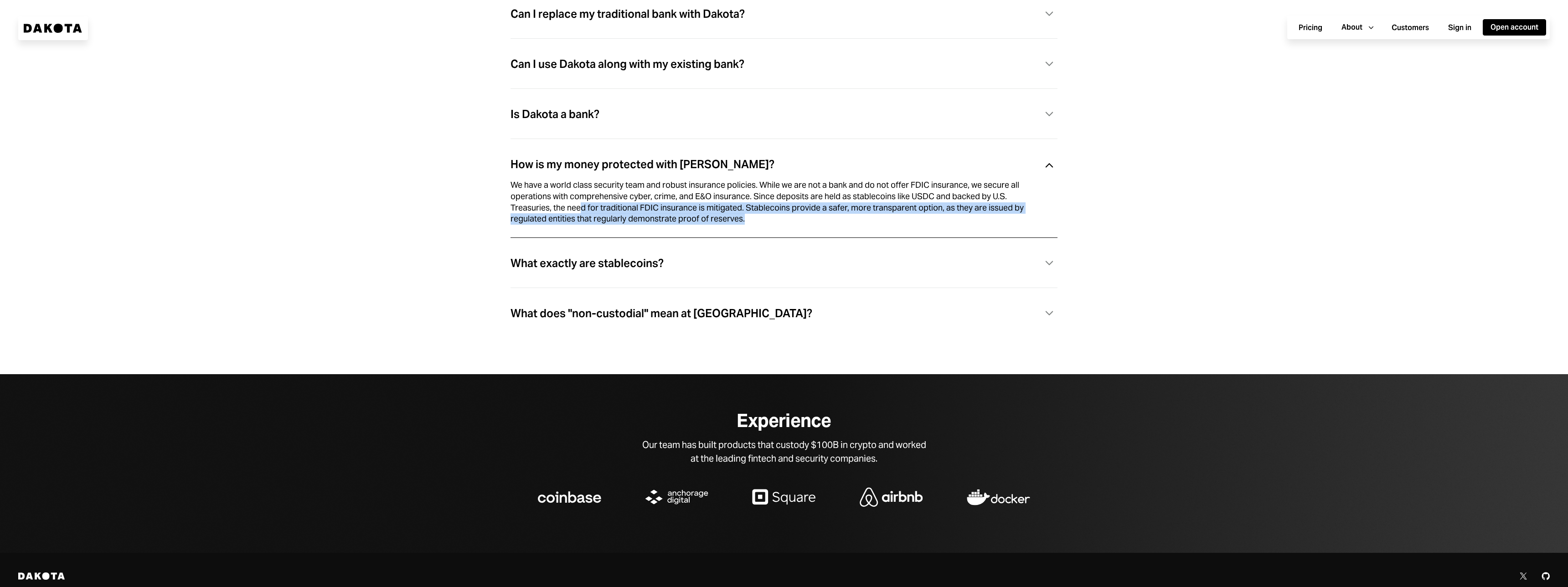
drag, startPoint x: 580, startPoint y: 211, endPoint x: 779, endPoint y: 230, distance: 199.9
click at [779, 225] on div "We have a world class security team and robust insurance policies. While we are…" at bounding box center [773, 201] width 525 height 45
drag, startPoint x: 781, startPoint y: 229, endPoint x: 618, endPoint y: 210, distance: 164.1
click at [618, 210] on div "We have a world class security team and robust insurance policies. While we are…" at bounding box center [773, 201] width 525 height 45
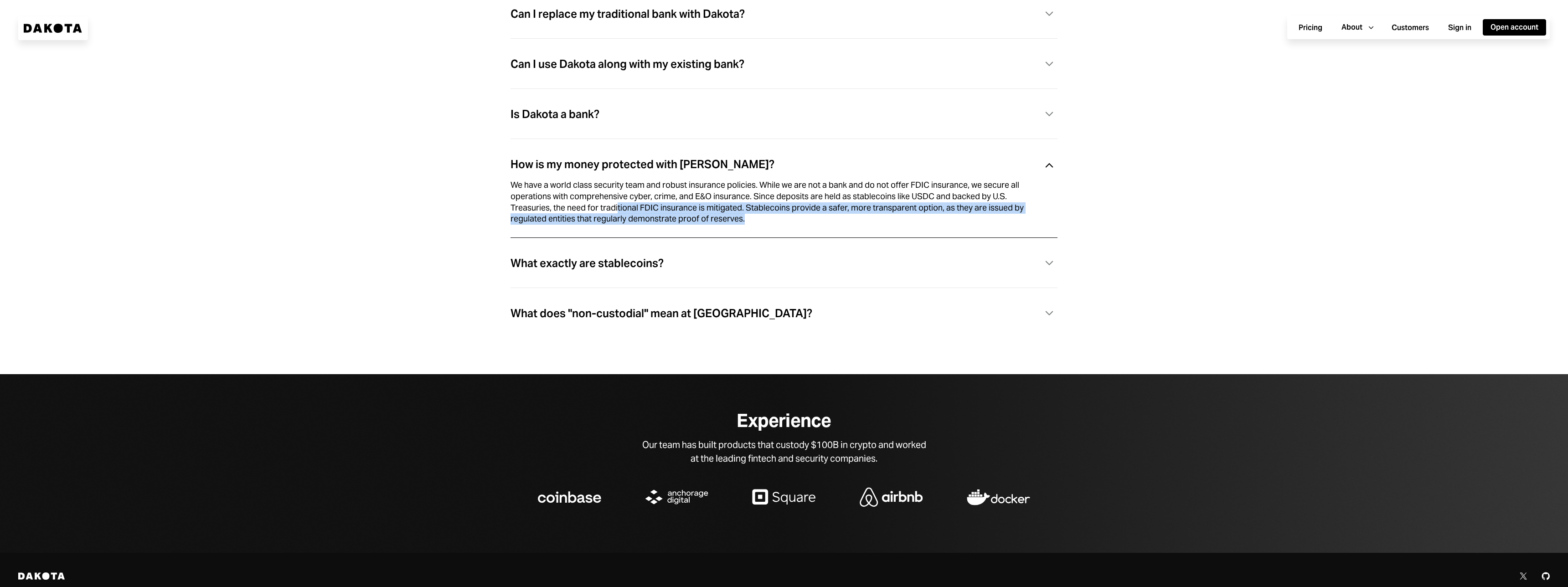
click at [618, 210] on div "We have a world class security team and robust insurance policies. While we are…" at bounding box center [773, 201] width 525 height 45
drag, startPoint x: 601, startPoint y: 217, endPoint x: 747, endPoint y: 226, distance: 146.3
click at [747, 225] on div "We have a world class security team and robust insurance policies. While we are…" at bounding box center [773, 201] width 525 height 45
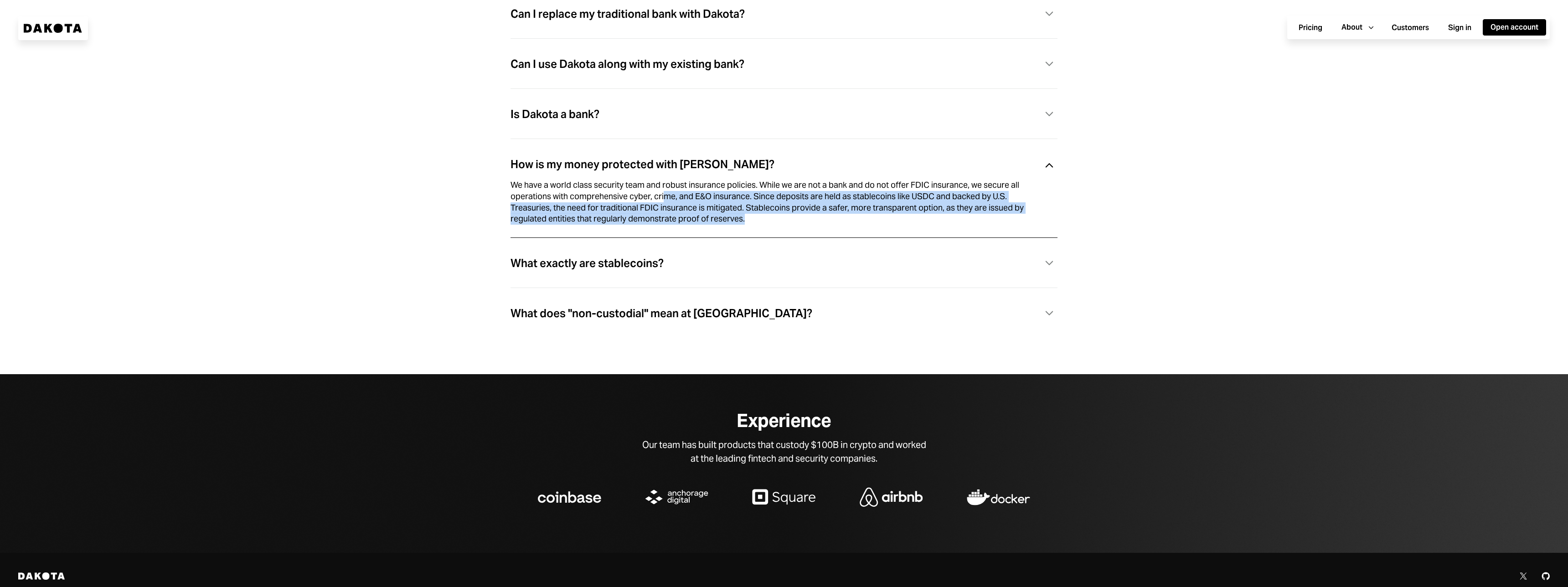
drag
click at [653, 205] on div "We have a world class security team and robust insurance policies. While we are…" at bounding box center [773, 201] width 525 height 45
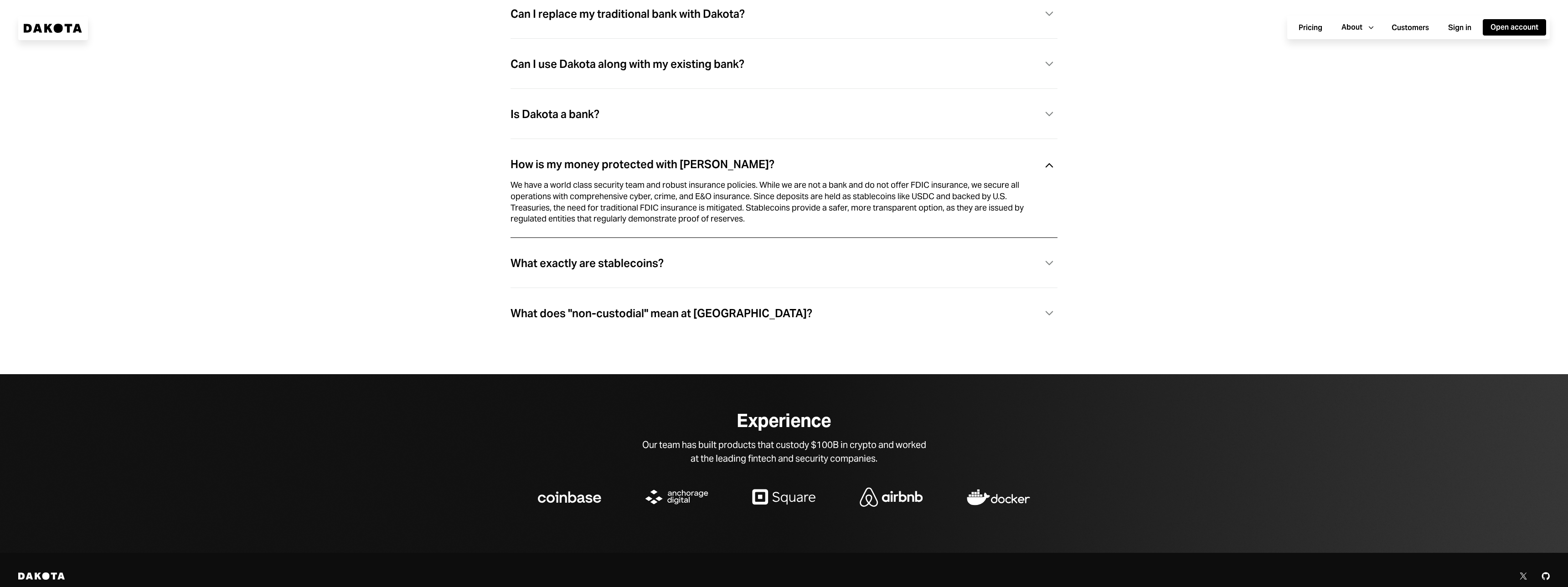
click at [638, 269] on div "What exactly are stablecoins?" at bounding box center [587, 263] width 153 height 12
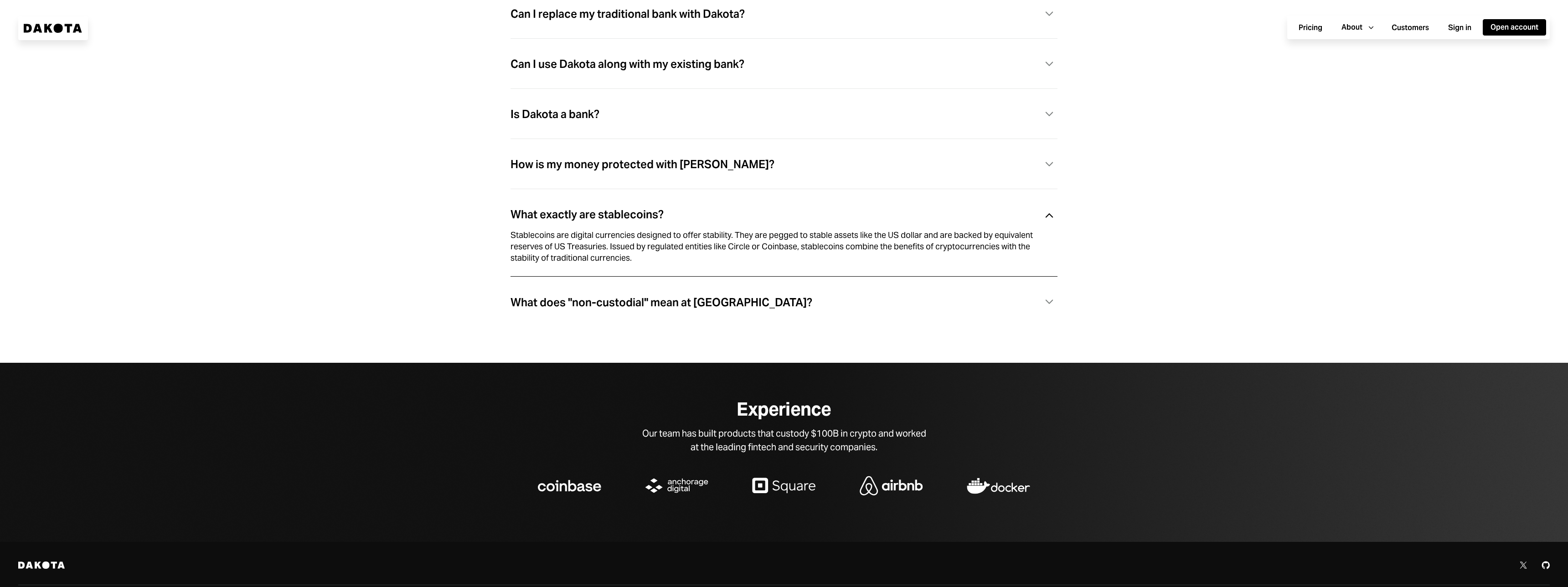
click at [604, 306] on div "What does "non-custodial" mean at [GEOGRAPHIC_DATA]?" at bounding box center [661, 302] width 302 height 12
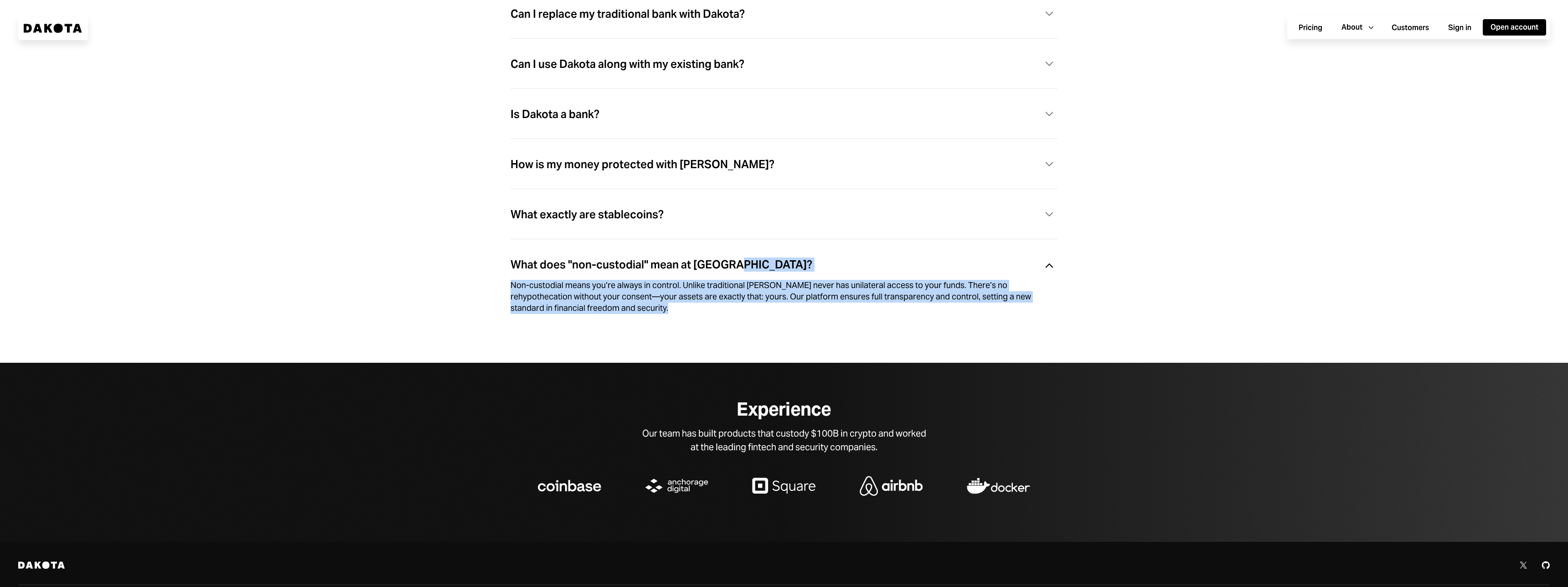
click at [580, 283] on div "What does "non-custodial" mean at [GEOGRAPHIC_DATA]? Caret Down Non-custodial m…" at bounding box center [784, 288] width 547 height 76
click at [692, 314] on div "Non-custodial means you’re always in control. Unlike traditional [PERSON_NAME] …" at bounding box center [784, 296] width 547 height 37
click at [692, 313] on div "Non-custodial means you’re always in control. Unlike traditional [PERSON_NAME] …" at bounding box center [773, 296] width 525 height 34
click at [567, 290] on div "Non-custodial means you’re always in control. Unlike traditional [PERSON_NAME] …" at bounding box center [773, 296] width 525 height 34
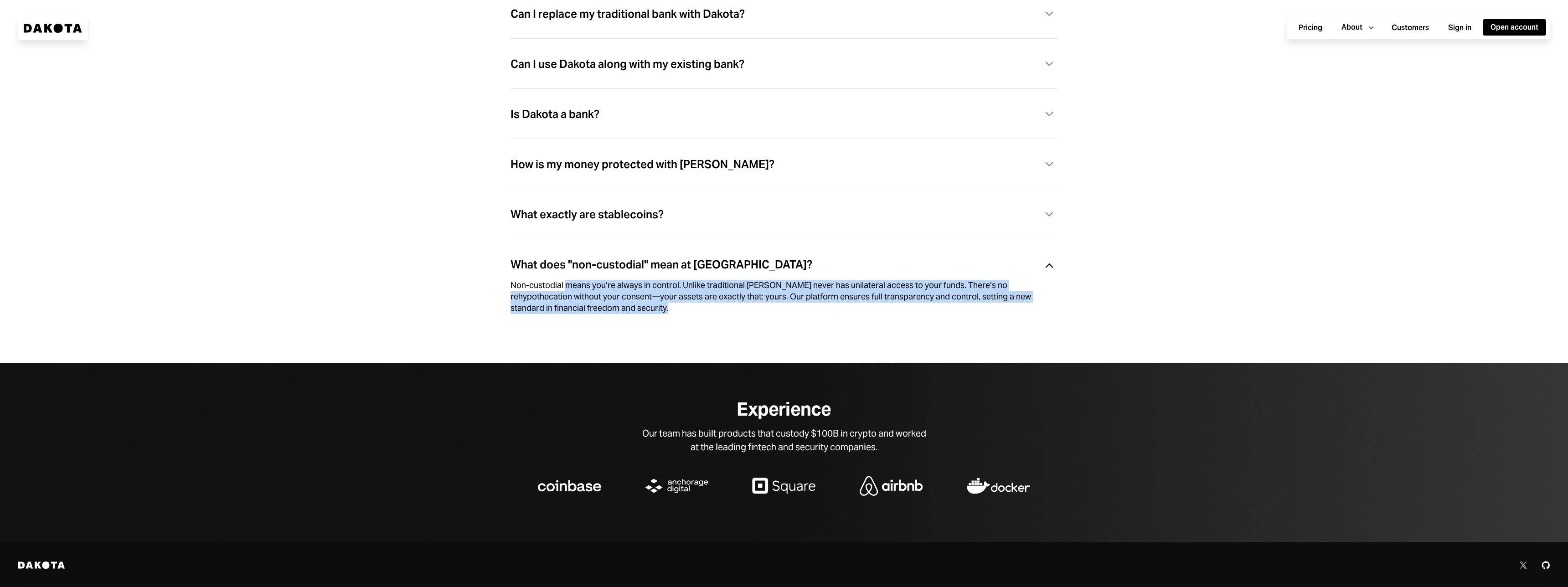
click at [567, 290] on div "Non-custodial means you’re always in control. Unlike traditional [PERSON_NAME] …" at bounding box center [773, 296] width 525 height 34
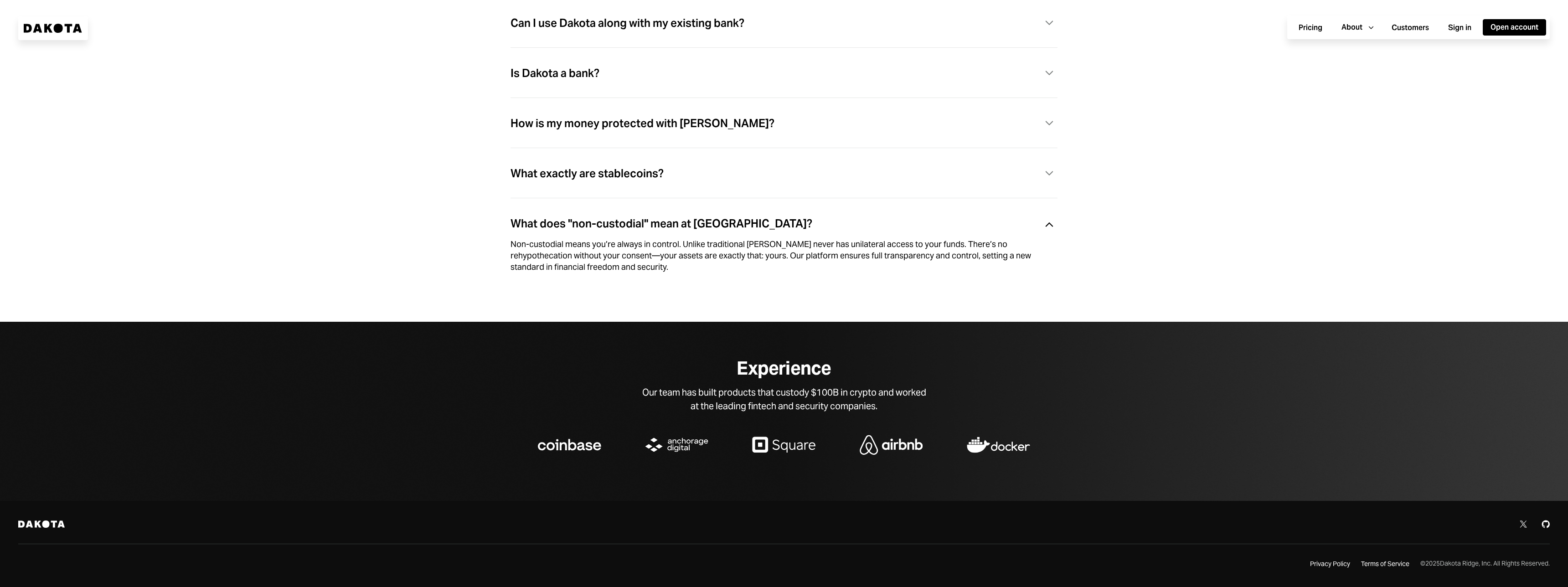
scroll to position [2863, 0]
click at [879, 424] on div "Experience Our team has built products that custody $100B in crypto and worked …" at bounding box center [784, 411] width 1568 height 179
click at [786, 393] on div "Our team has built products that custody $100B in crypto and worked at the lead…" at bounding box center [784, 399] width 291 height 27
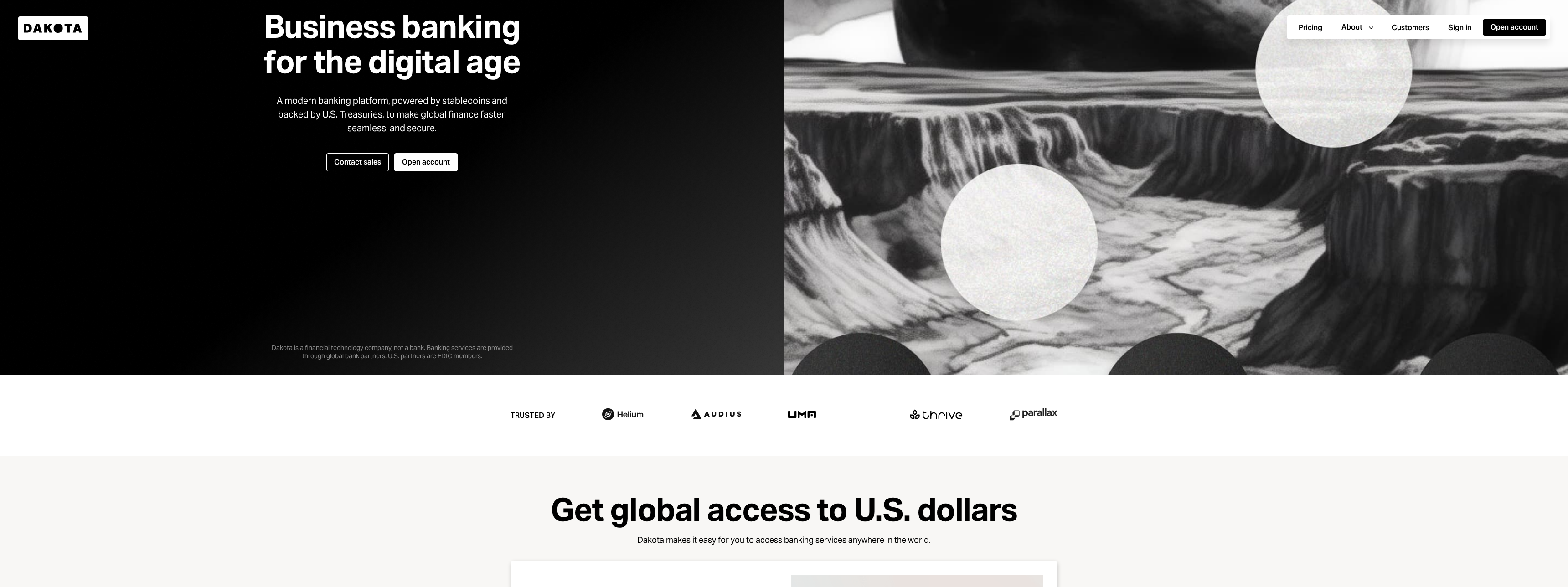
scroll to position [0, 0]
